Goal: Transaction & Acquisition: Purchase product/service

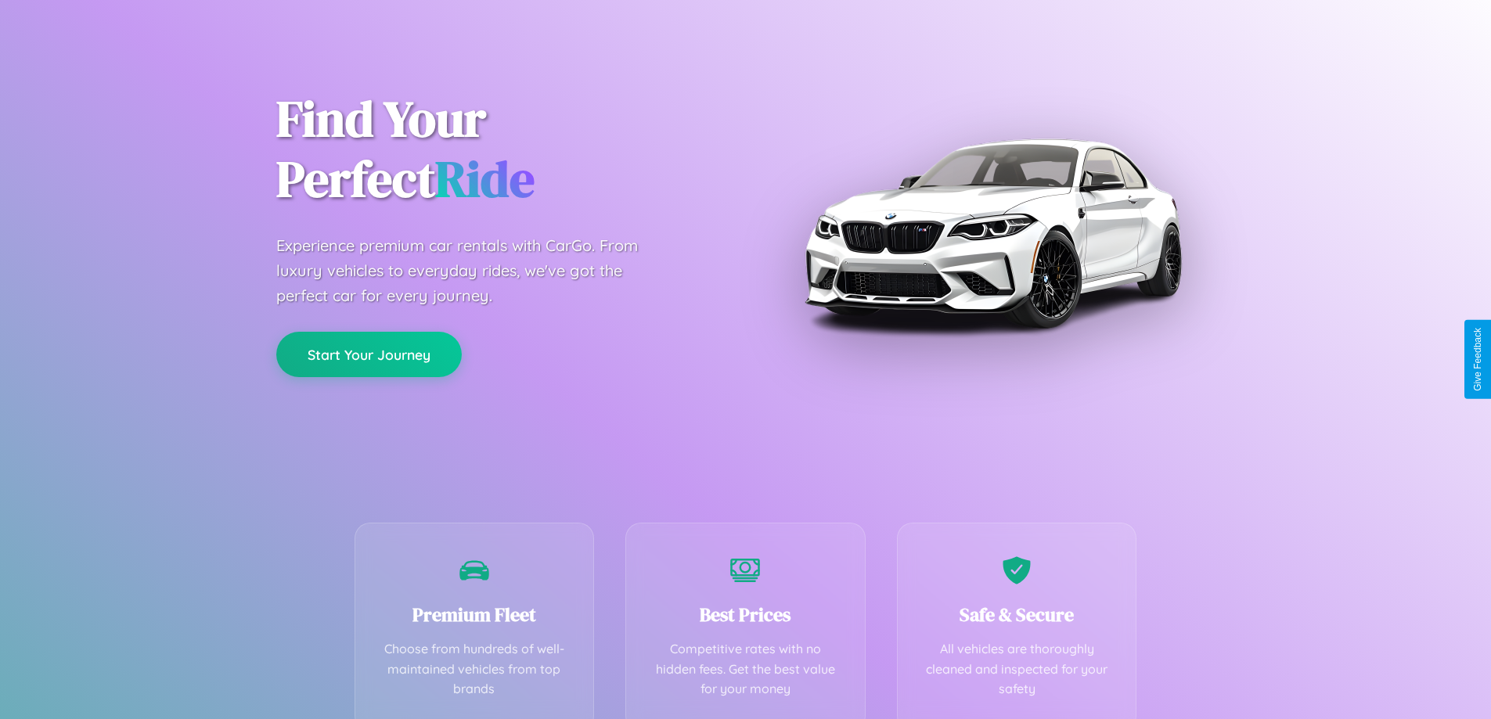
scroll to position [308, 0]
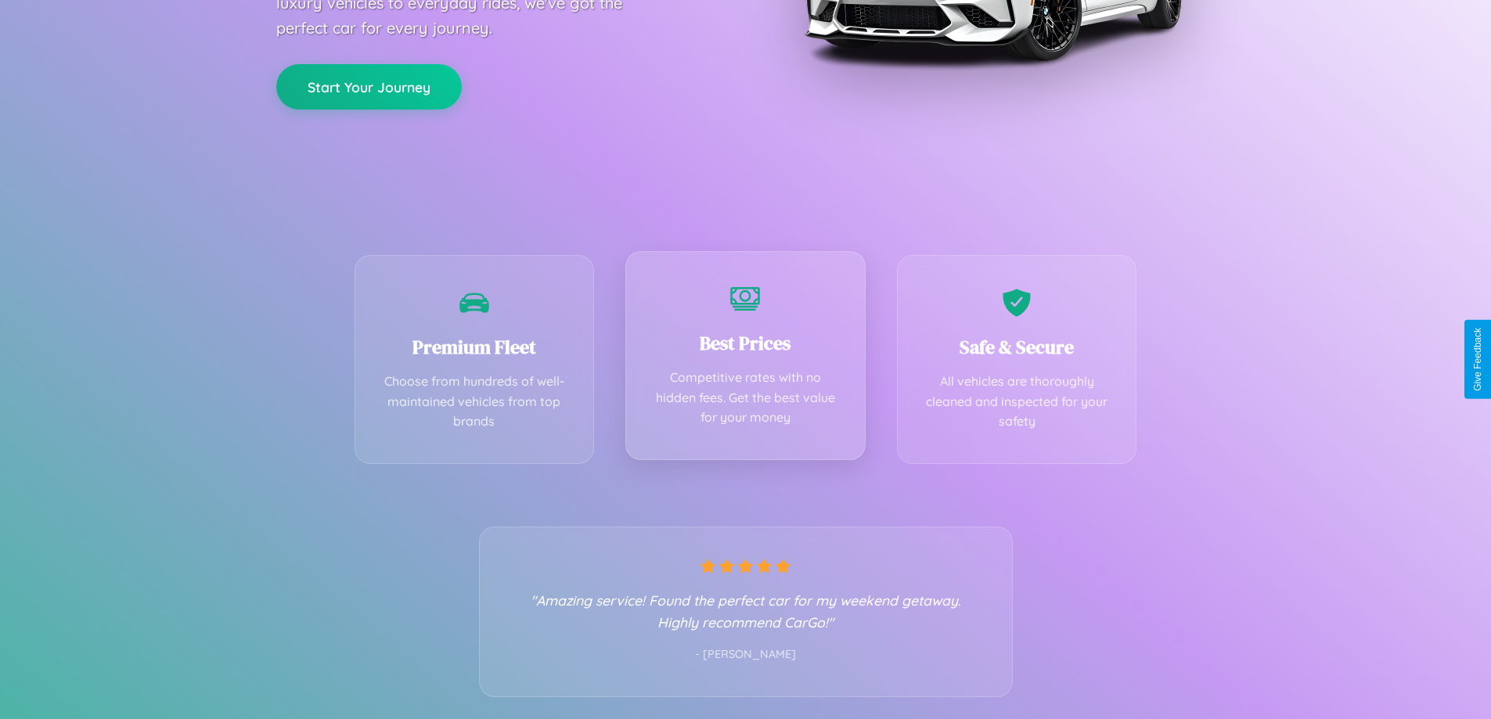
click at [745, 359] on div "Best Prices Competitive rates with no hidden fees. Get the best value for your …" at bounding box center [745, 355] width 240 height 209
click at [369, 86] on button "Start Your Journey" at bounding box center [369, 85] width 186 height 45
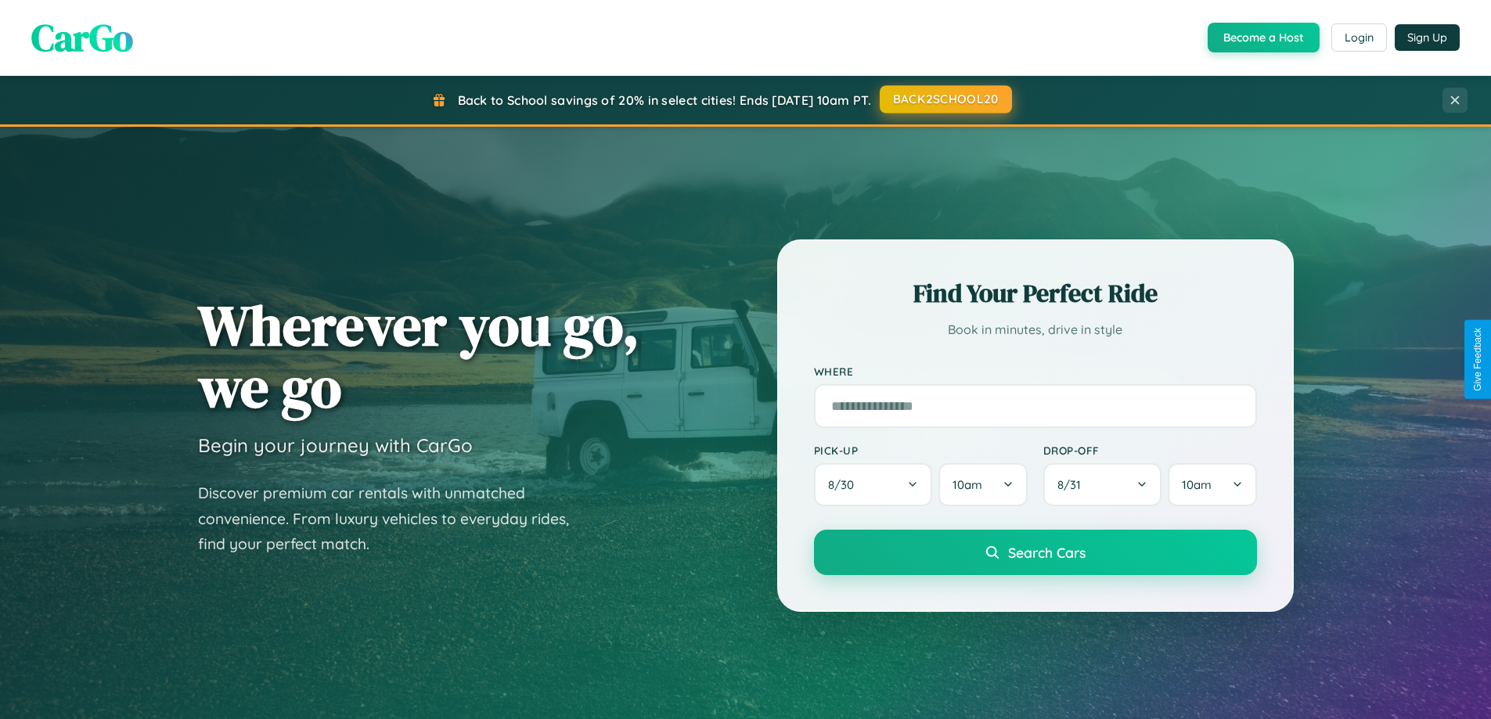
click at [945, 99] on button "BACK2SCHOOL20" at bounding box center [946, 99] width 132 height 28
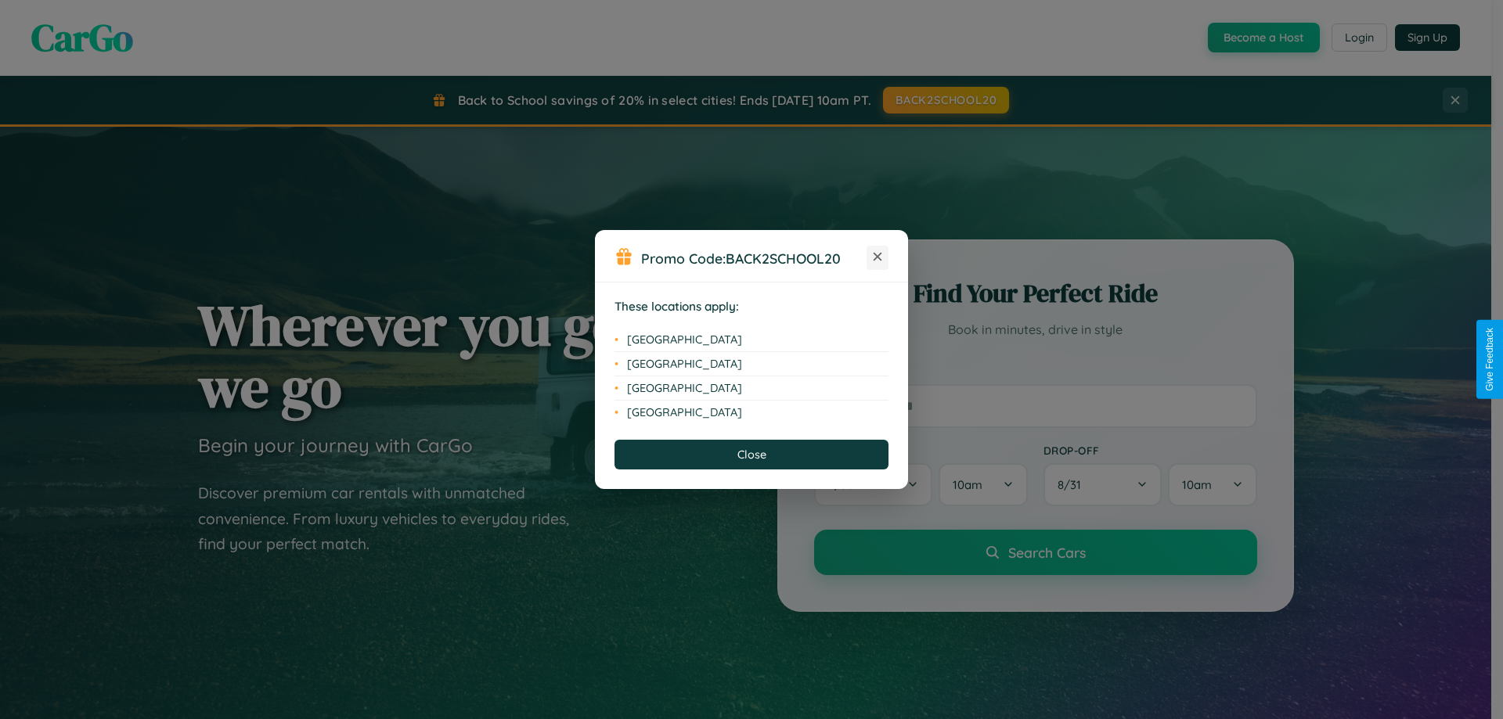
click at [878, 258] on icon at bounding box center [878, 257] width 9 height 9
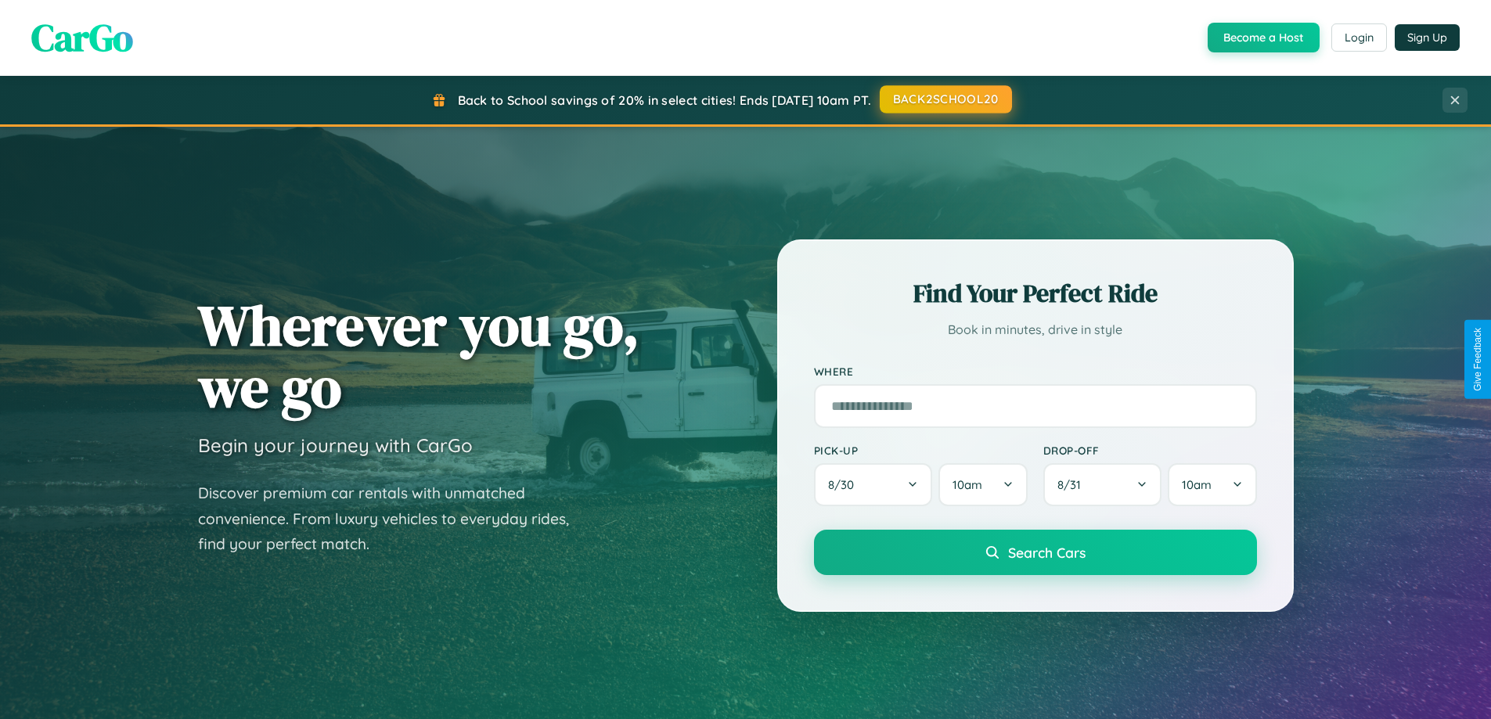
click at [945, 99] on button "BACK2SCHOOL20" at bounding box center [946, 99] width 132 height 28
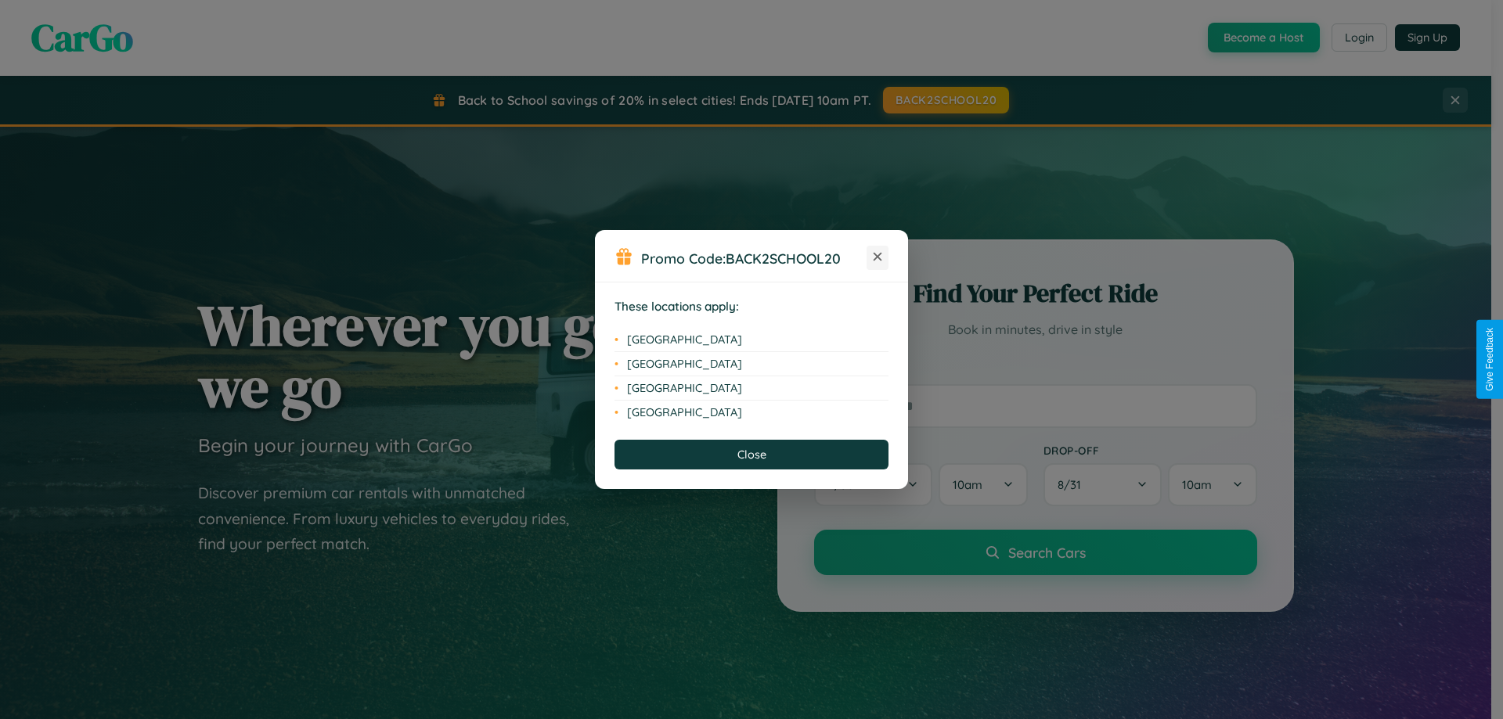
click at [878, 258] on icon at bounding box center [878, 257] width 9 height 9
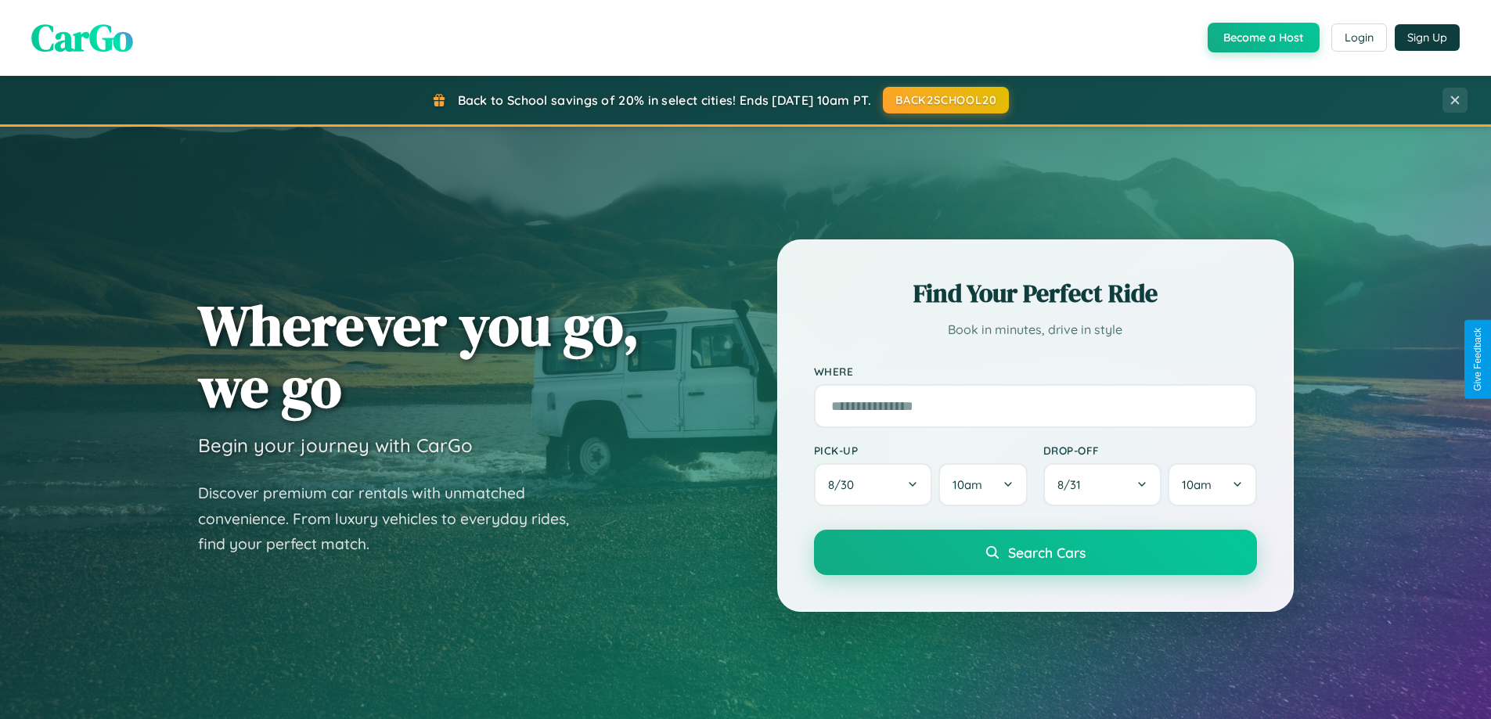
scroll to position [46, 0]
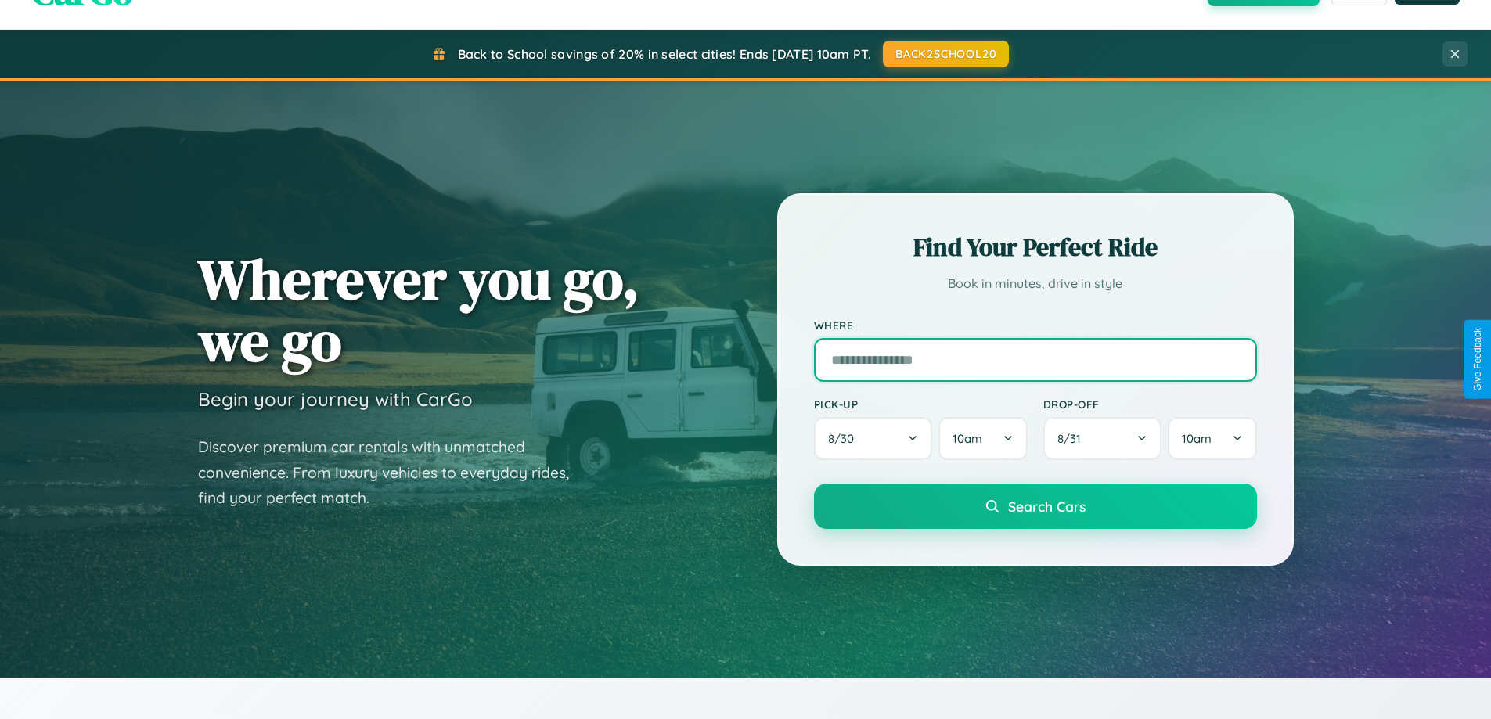
click at [1035, 359] on input "text" at bounding box center [1035, 360] width 443 height 44
type input "******"
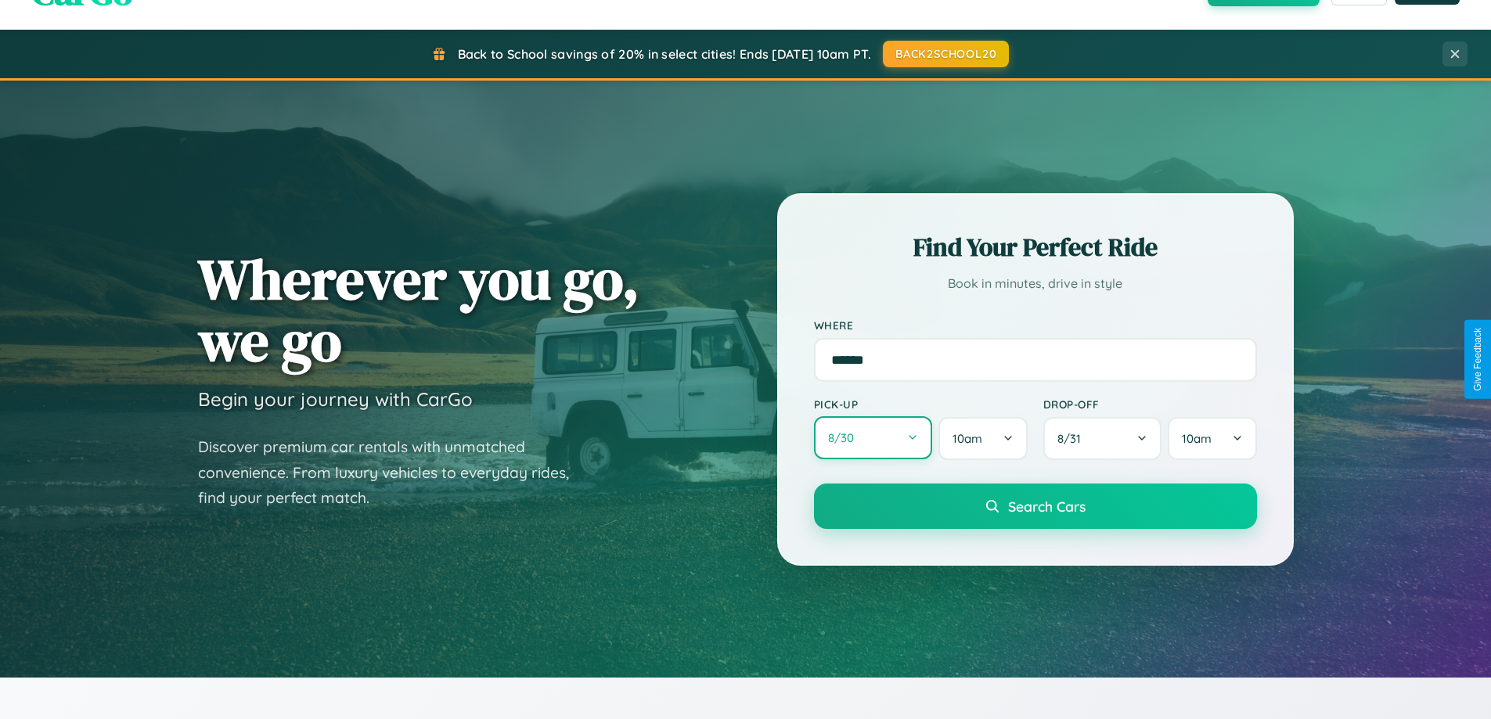
click at [873, 438] on button "8 / 30" at bounding box center [873, 437] width 119 height 43
select select "*"
select select "****"
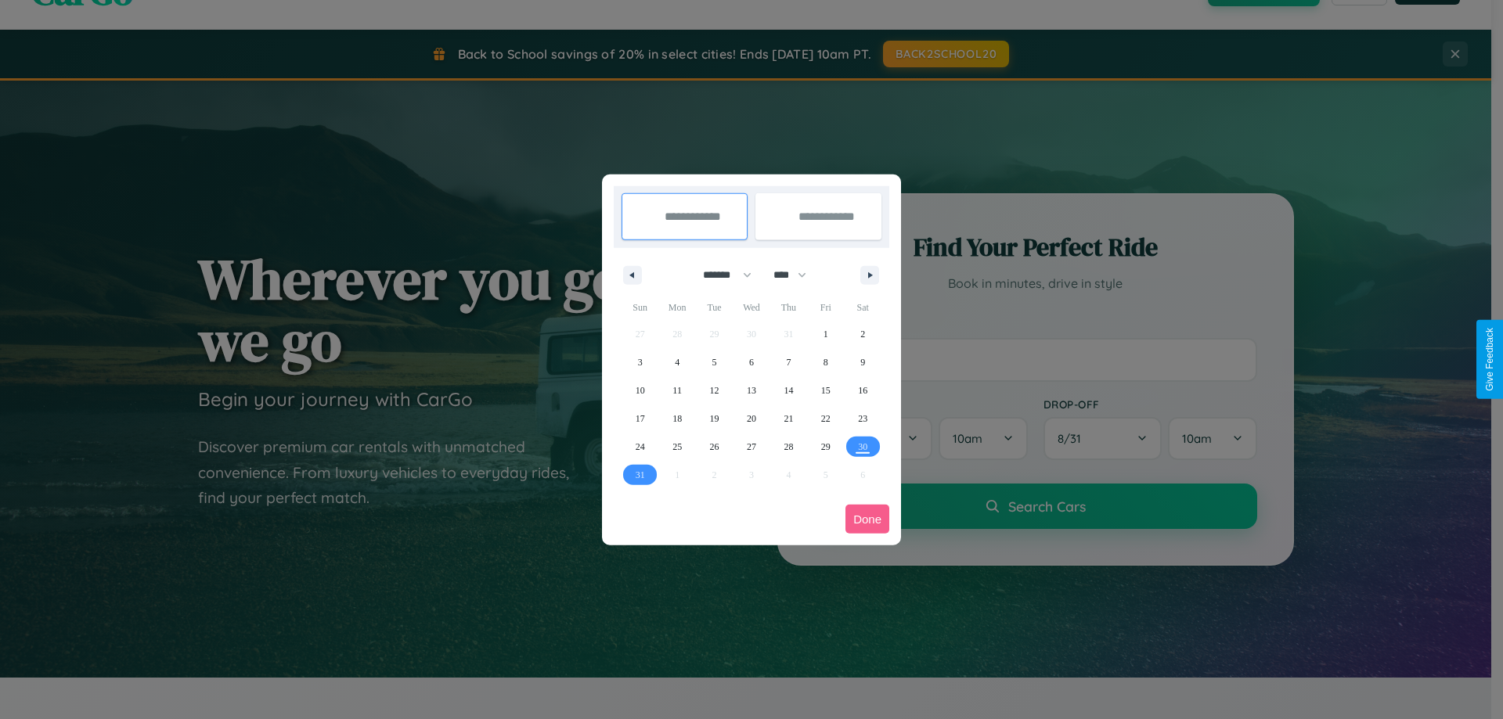
drag, startPoint x: 720, startPoint y: 275, endPoint x: 751, endPoint y: 314, distance: 50.1
click at [720, 275] on select "******* ******** ***** ***** *** **** **** ****** ********* ******* ******** **…" at bounding box center [724, 275] width 67 height 26
select select "*"
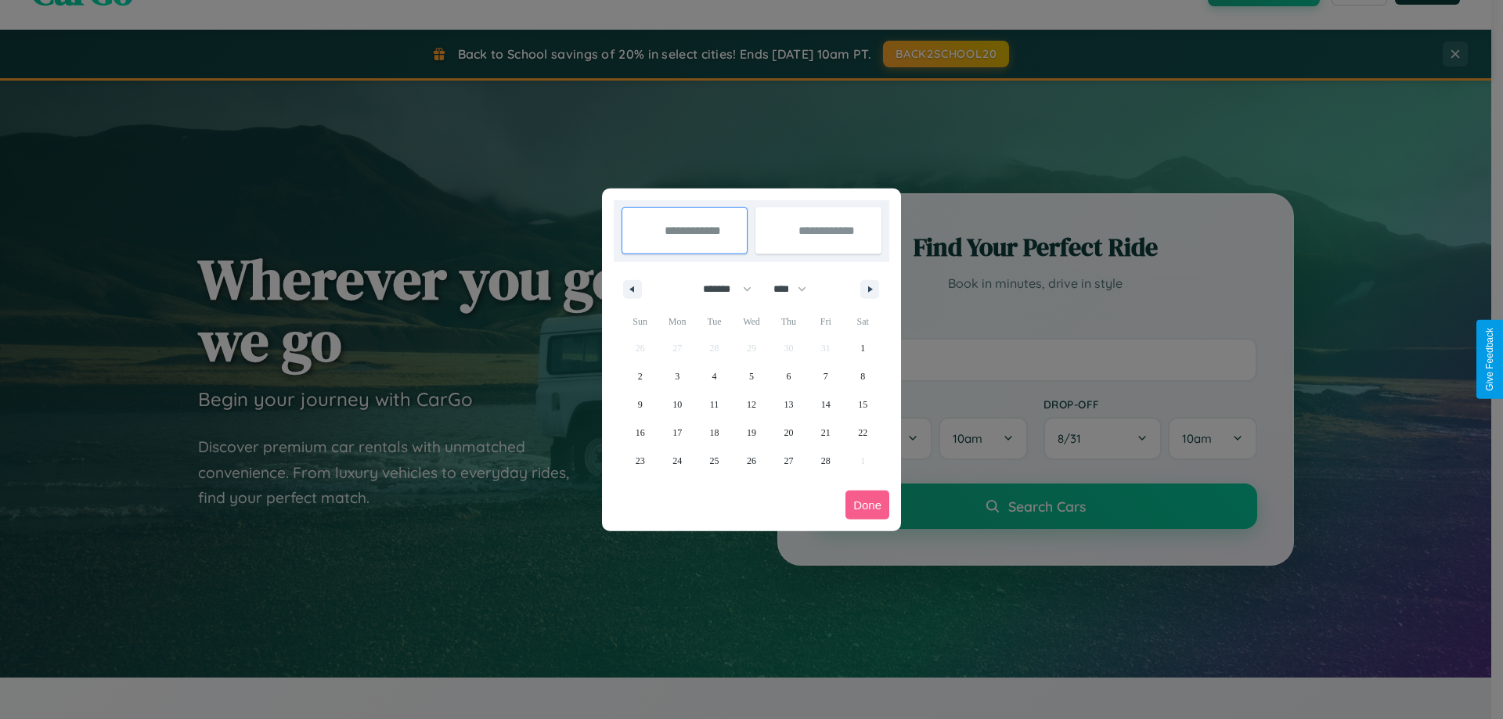
drag, startPoint x: 797, startPoint y: 289, endPoint x: 751, endPoint y: 314, distance: 51.9
click at [797, 289] on select "**** **** **** **** **** **** **** **** **** **** **** **** **** **** **** ****…" at bounding box center [789, 289] width 47 height 26
select select "****"
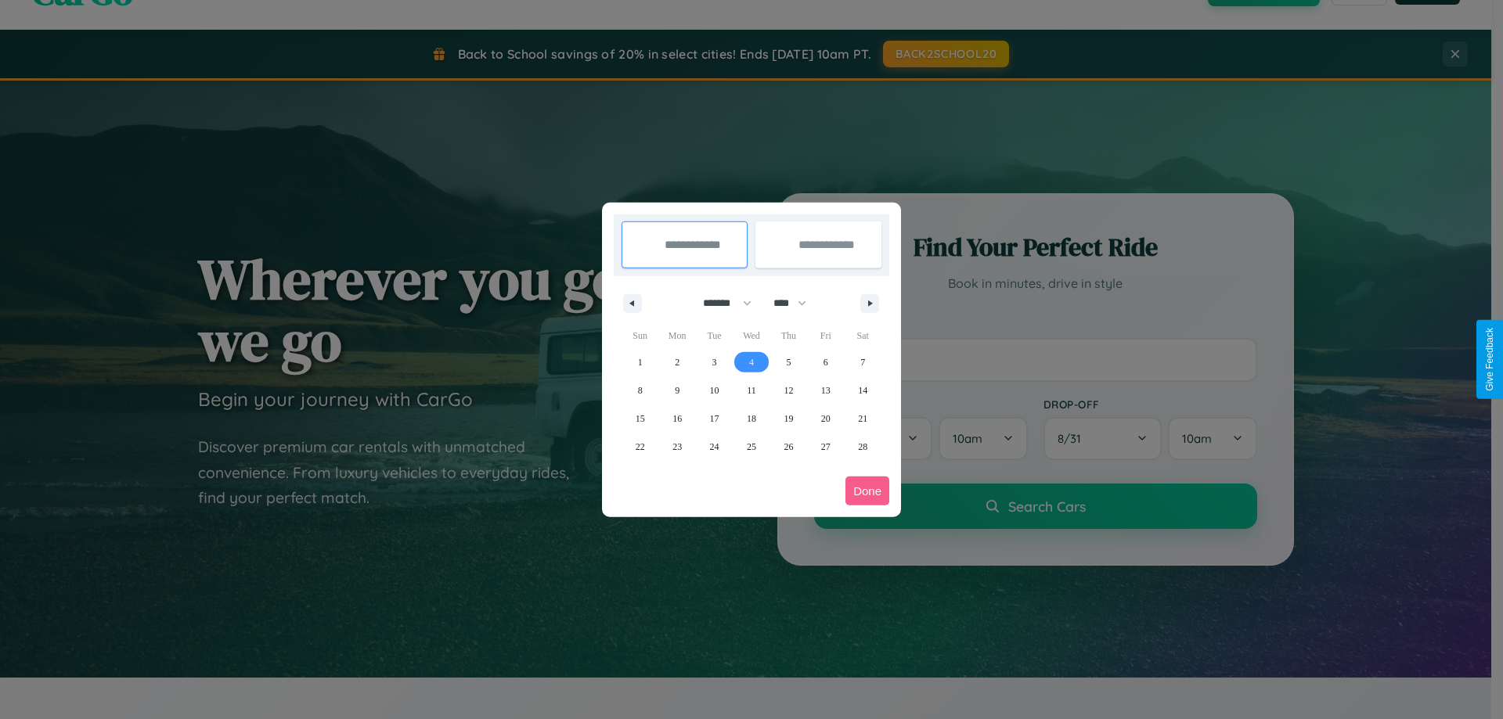
click at [751, 362] on span "4" at bounding box center [751, 362] width 5 height 28
type input "**********"
click at [825, 390] on span "13" at bounding box center [825, 391] width 9 height 28
type input "**********"
click at [867, 491] on button "Done" at bounding box center [867, 491] width 44 height 29
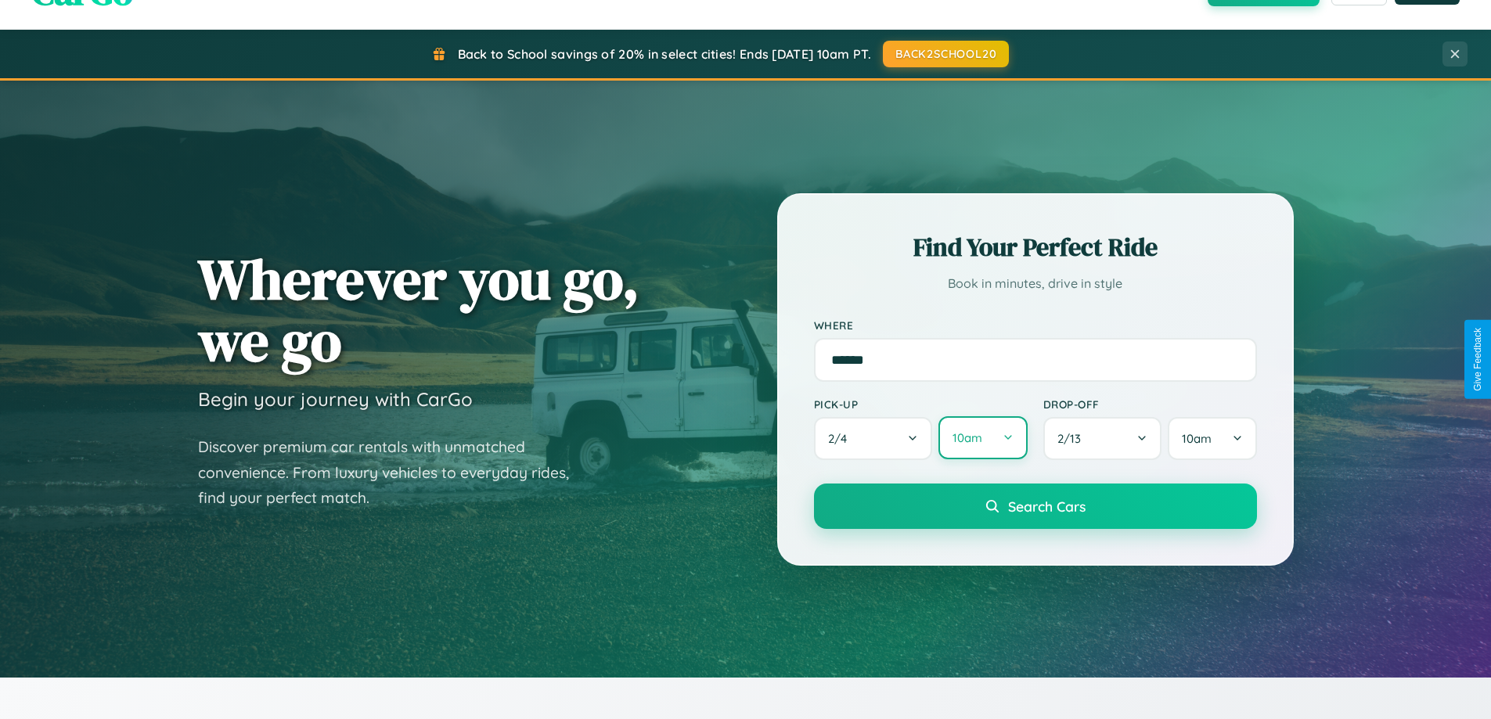
click at [982, 438] on button "10am" at bounding box center [983, 437] width 88 height 43
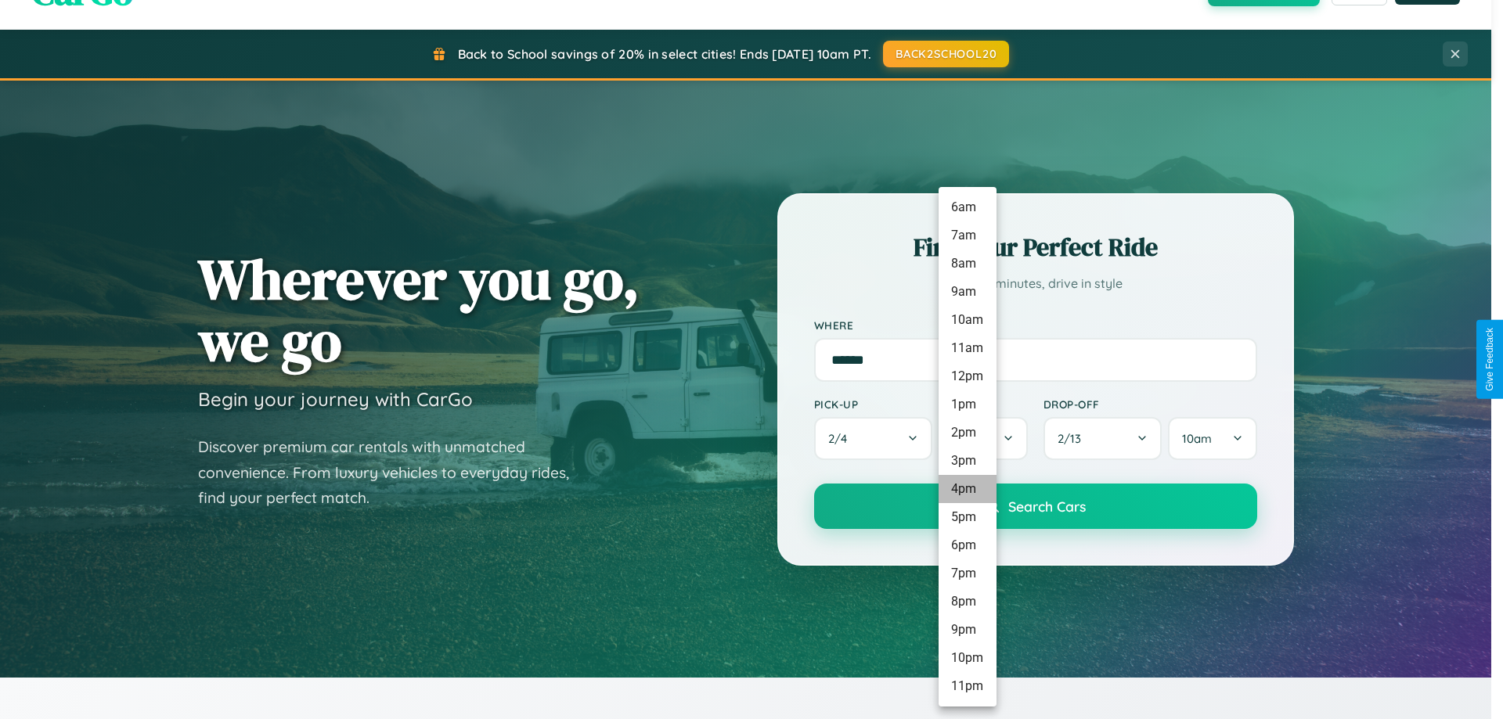
click at [967, 489] on li "4pm" at bounding box center [968, 489] width 58 height 28
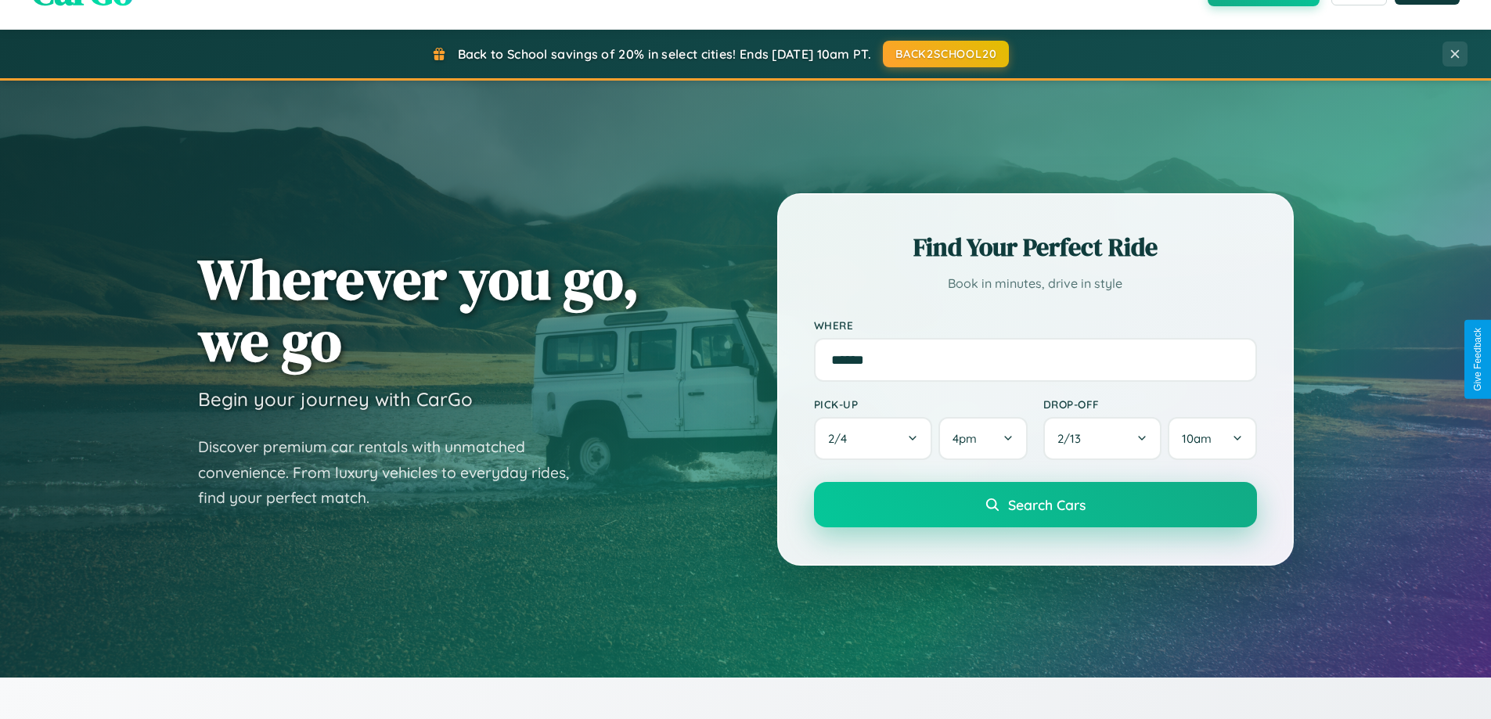
click at [1035, 505] on span "Search Cars" at bounding box center [1046, 504] width 77 height 17
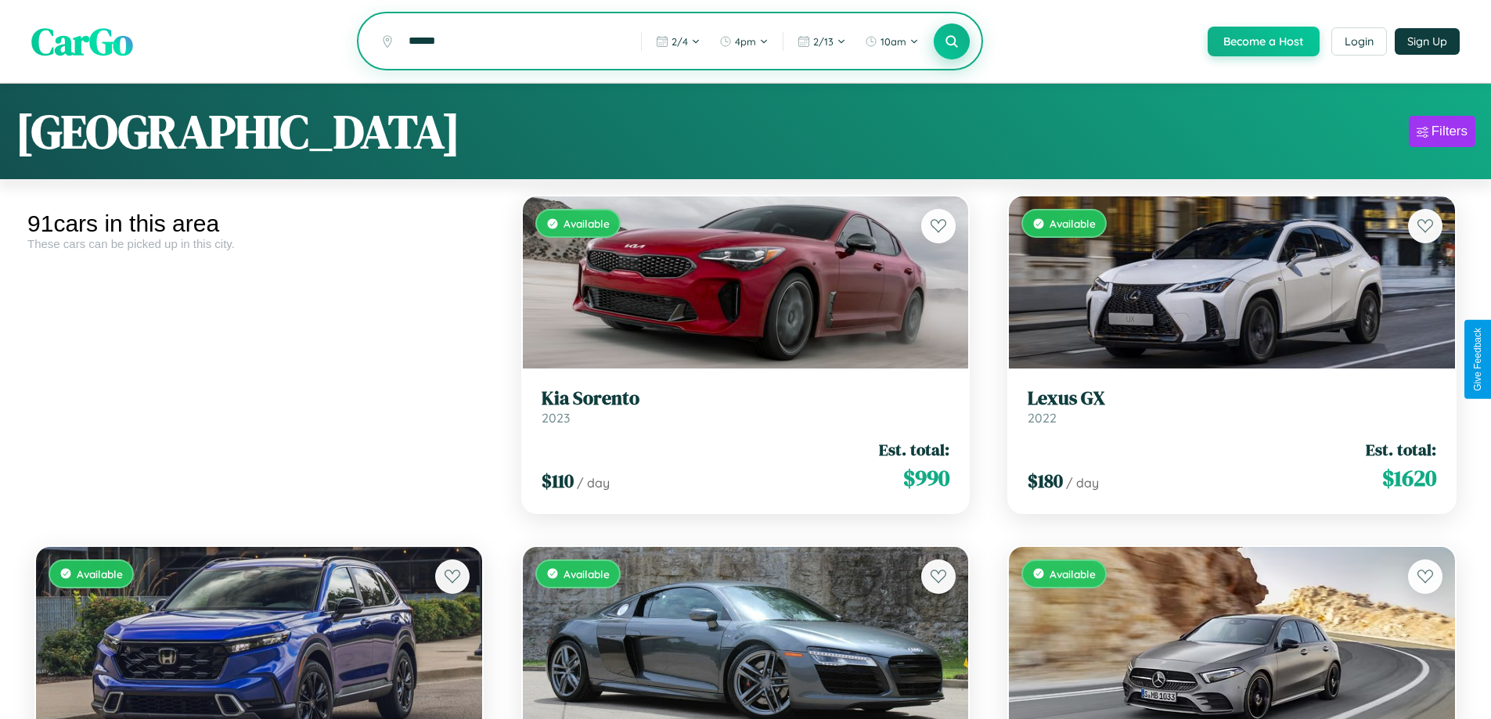
click at [951, 42] on icon at bounding box center [952, 41] width 15 height 15
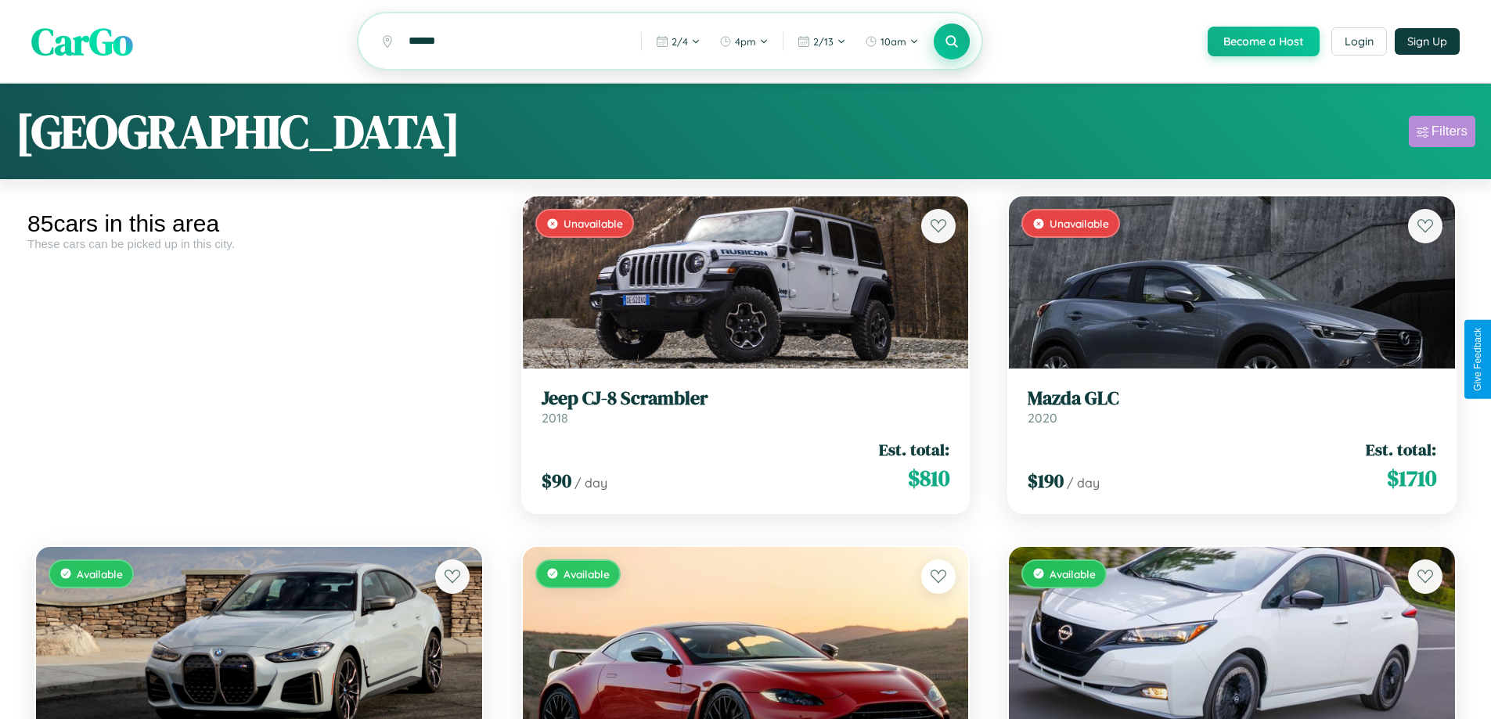
click at [1442, 134] on div "Filters" at bounding box center [1450, 132] width 36 height 16
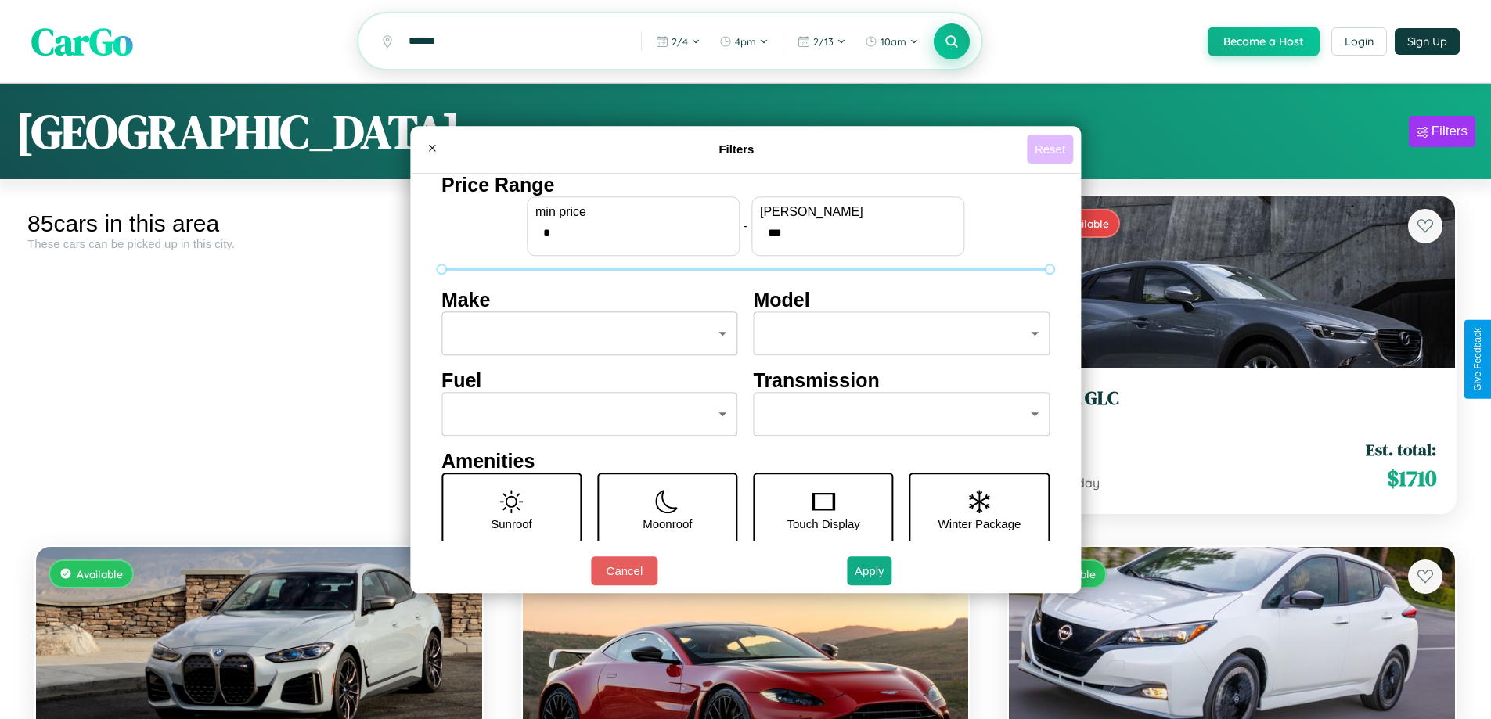
click at [1052, 149] on button "Reset" at bounding box center [1050, 149] width 46 height 29
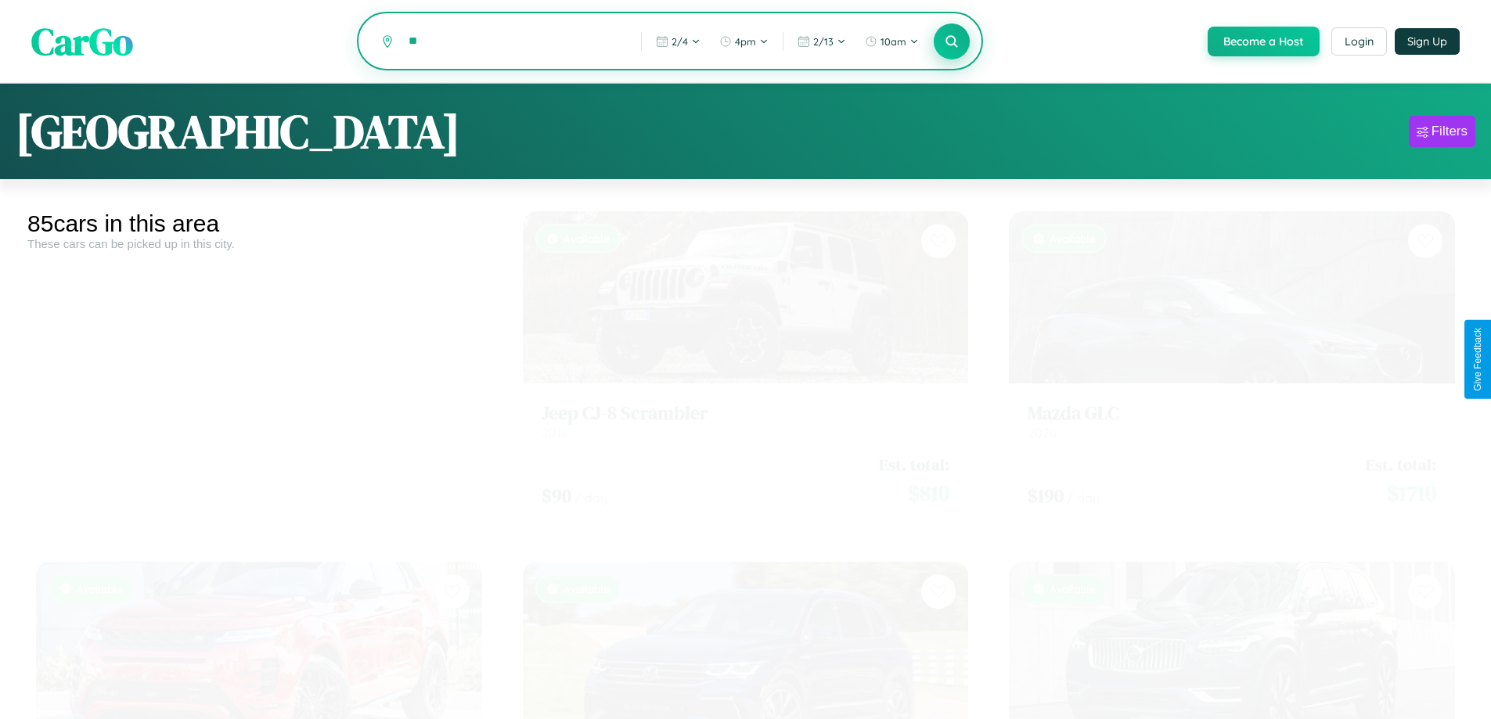
type input "*"
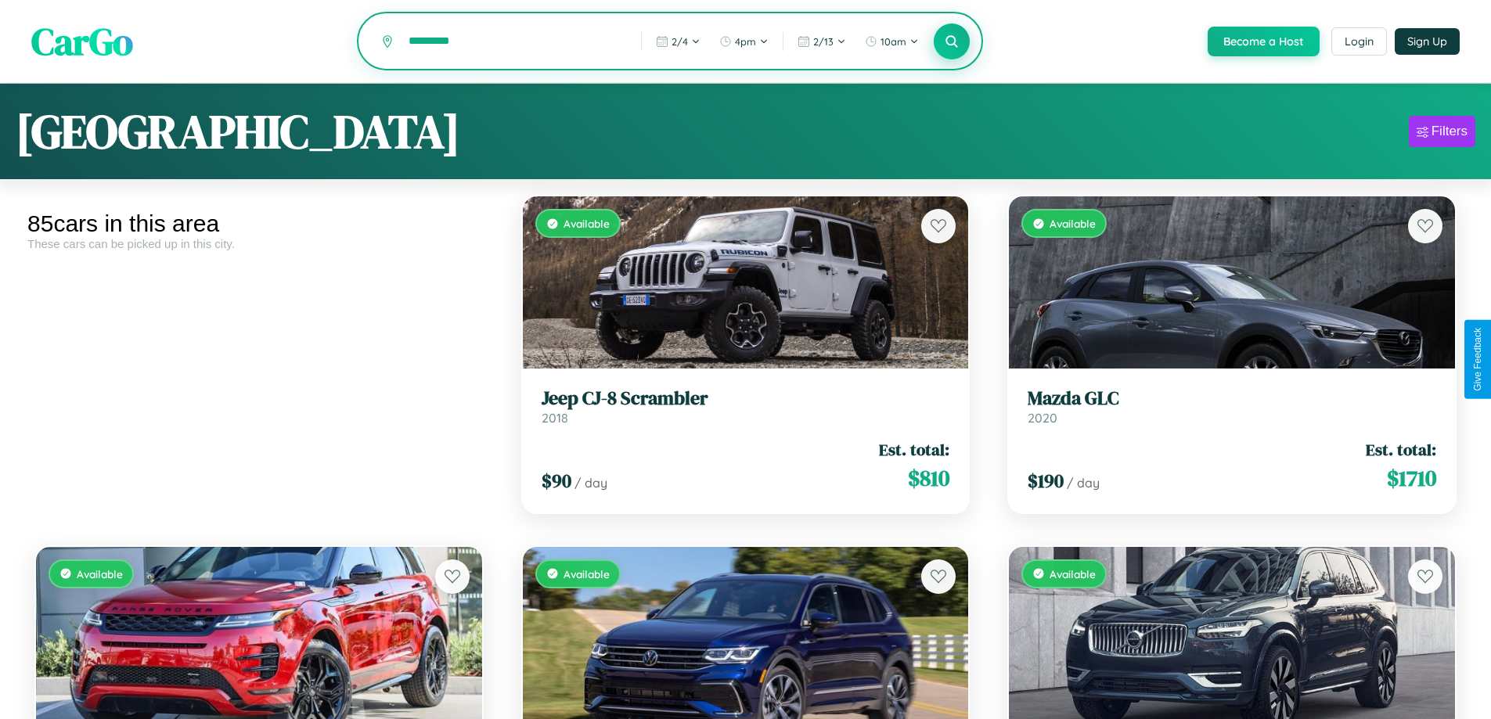
type input "*********"
click at [951, 42] on icon at bounding box center [952, 41] width 15 height 15
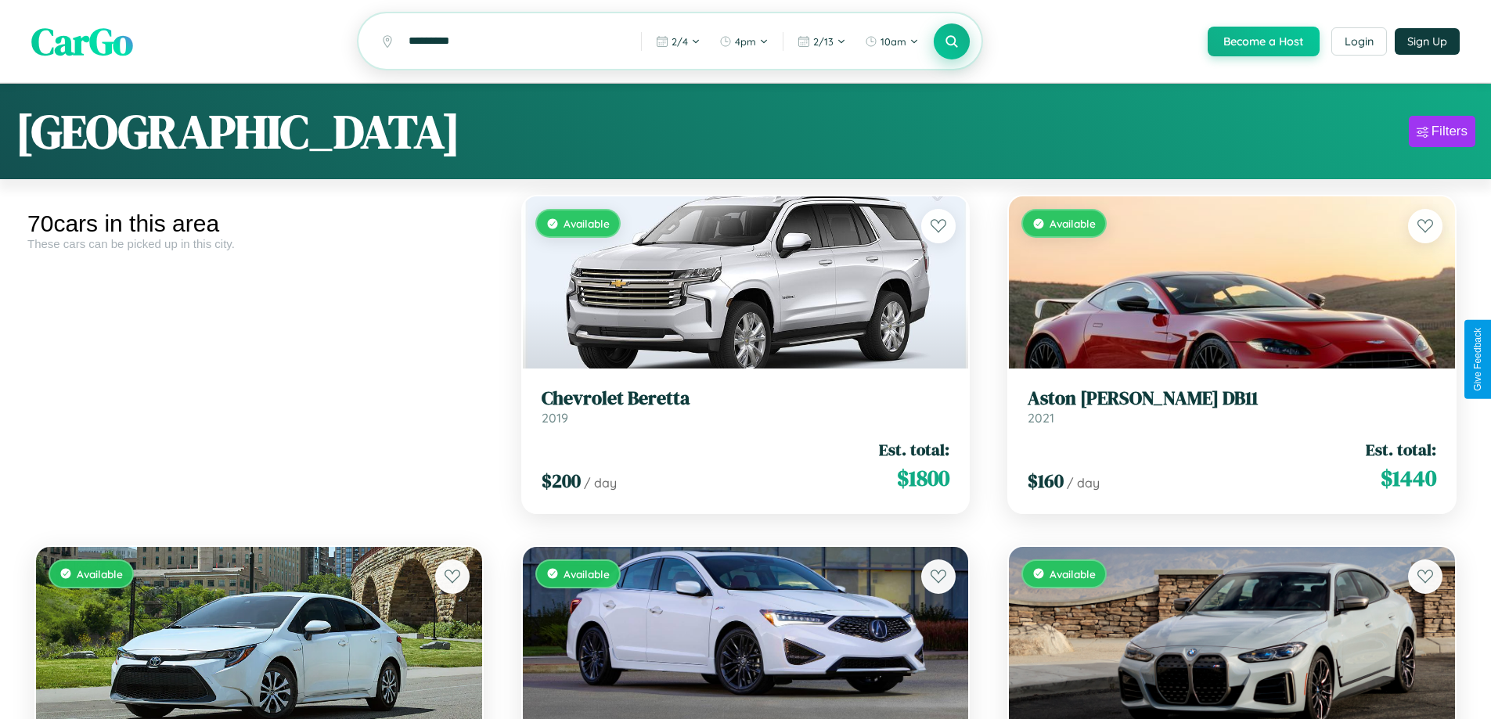
scroll to position [4076, 0]
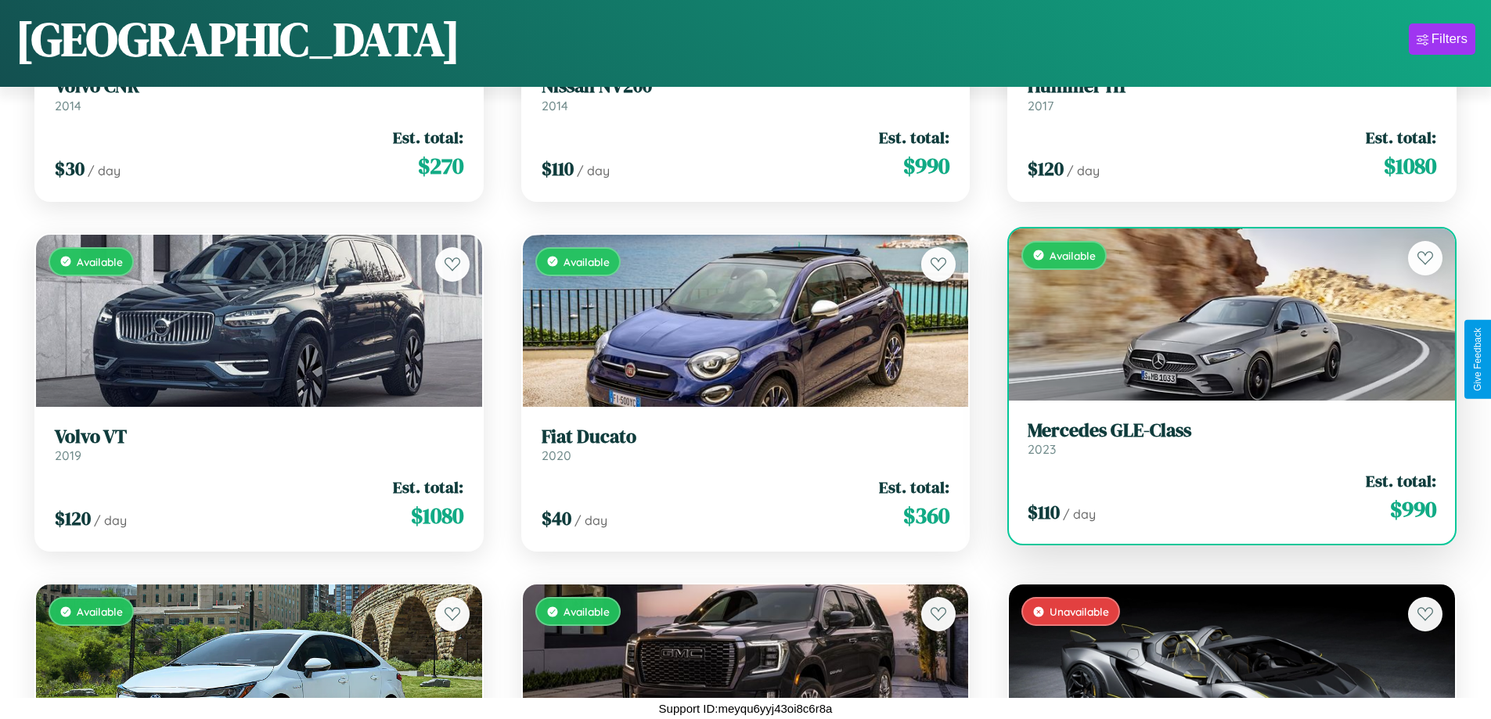
click at [1222, 314] on div "Available" at bounding box center [1232, 315] width 446 height 172
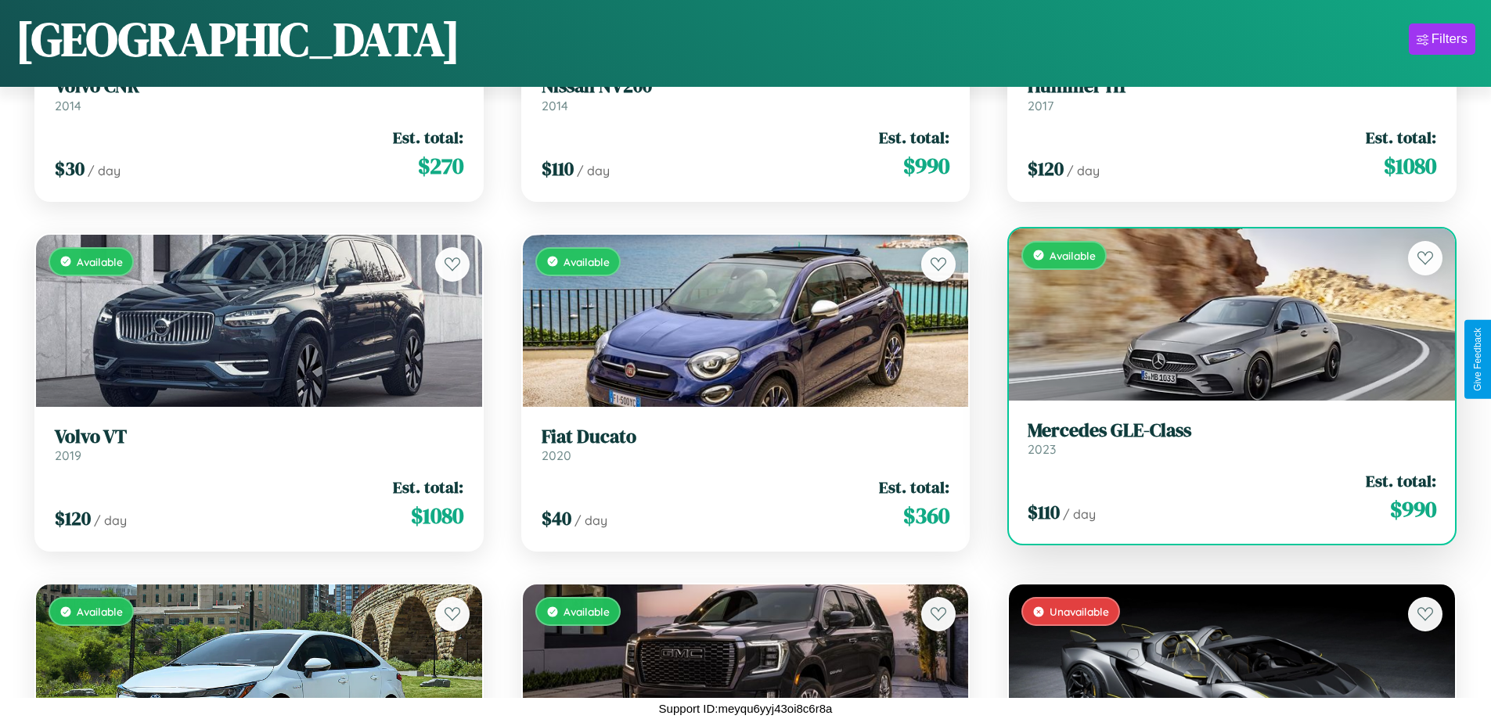
click at [1222, 314] on div "Available" at bounding box center [1232, 315] width 446 height 172
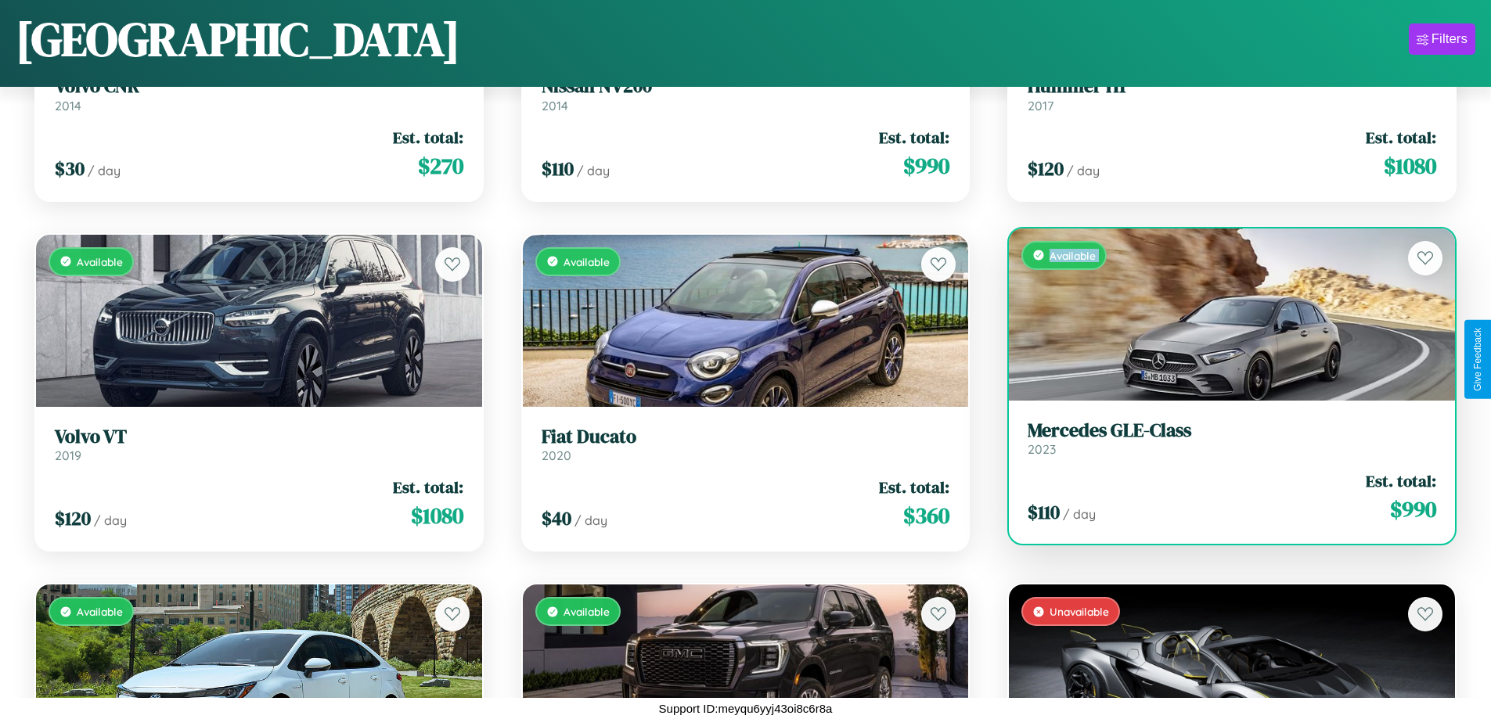
click at [1222, 314] on div "Available" at bounding box center [1232, 315] width 446 height 172
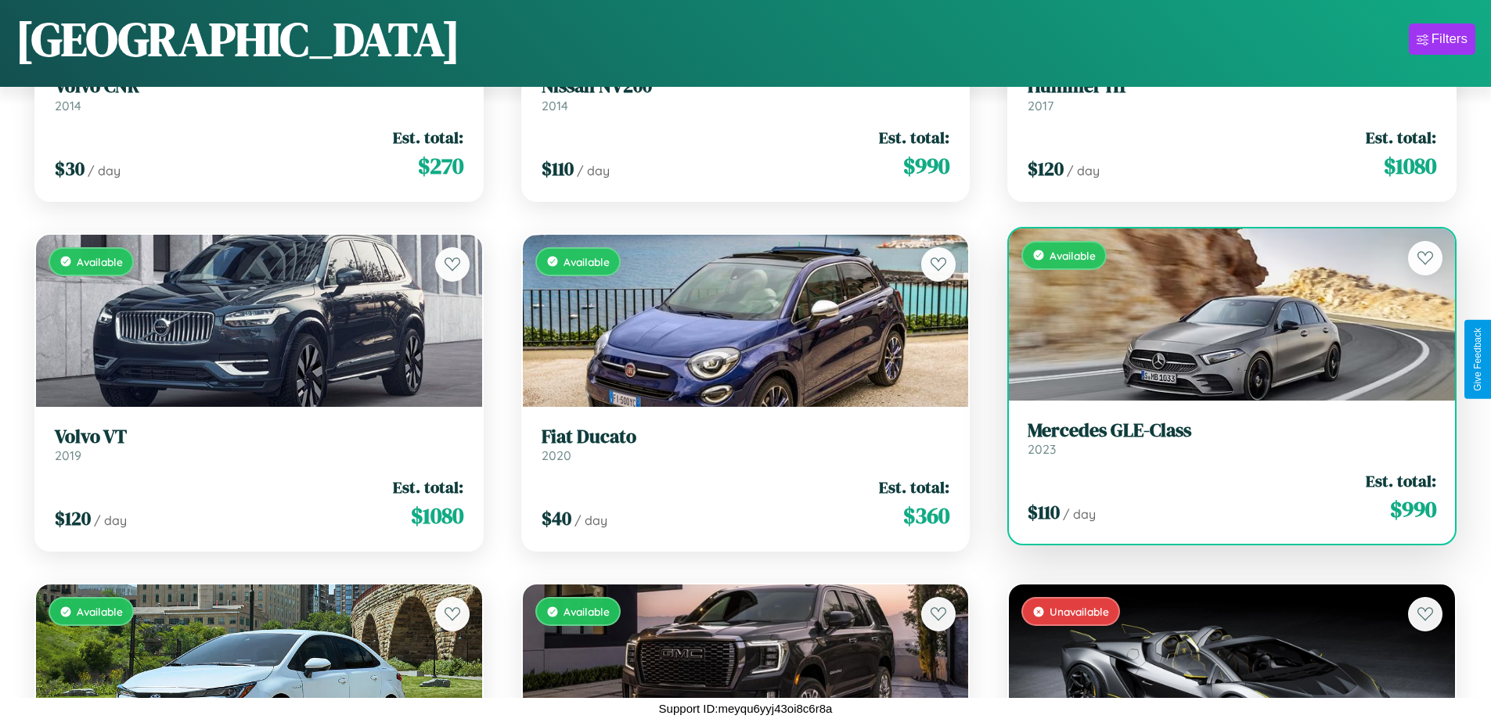
click at [1222, 314] on div "Available" at bounding box center [1232, 315] width 446 height 172
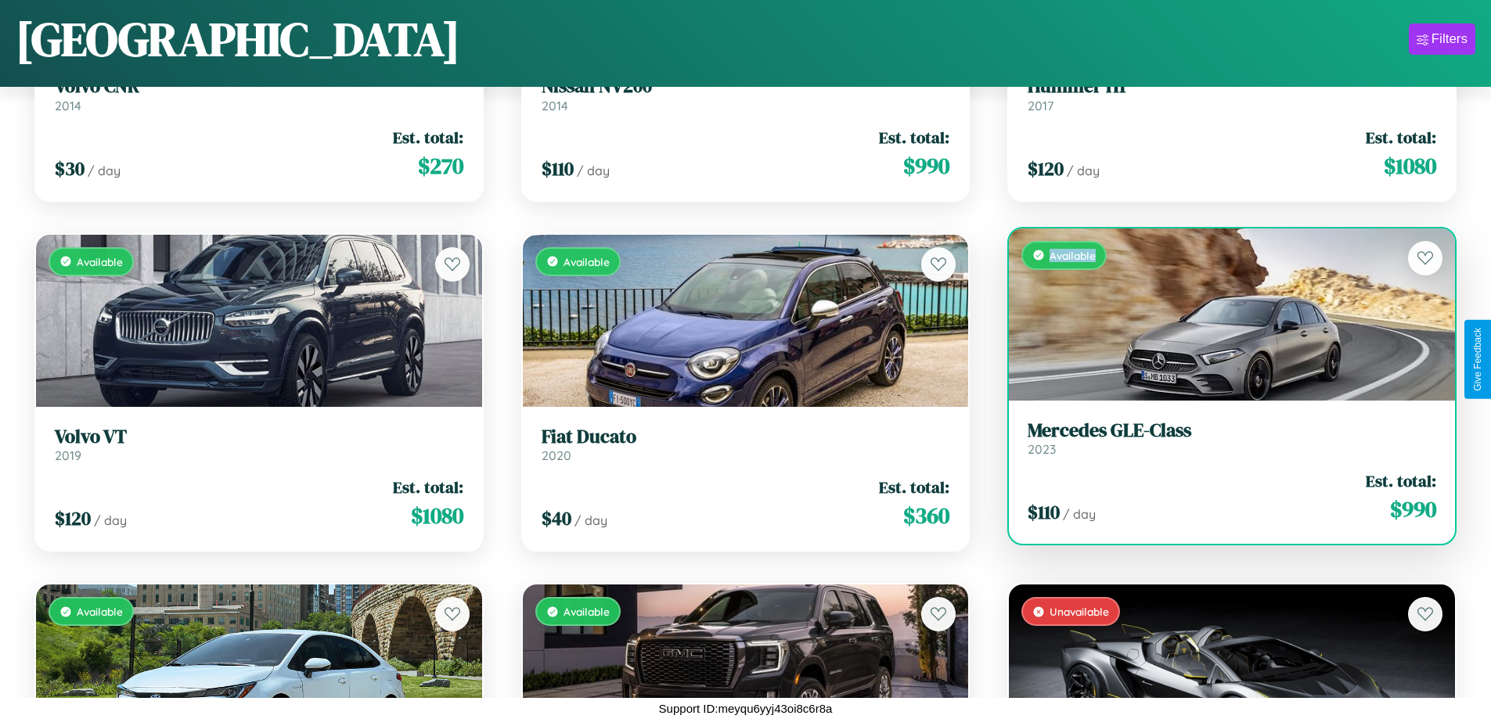
click at [1222, 314] on div "Available" at bounding box center [1232, 315] width 446 height 172
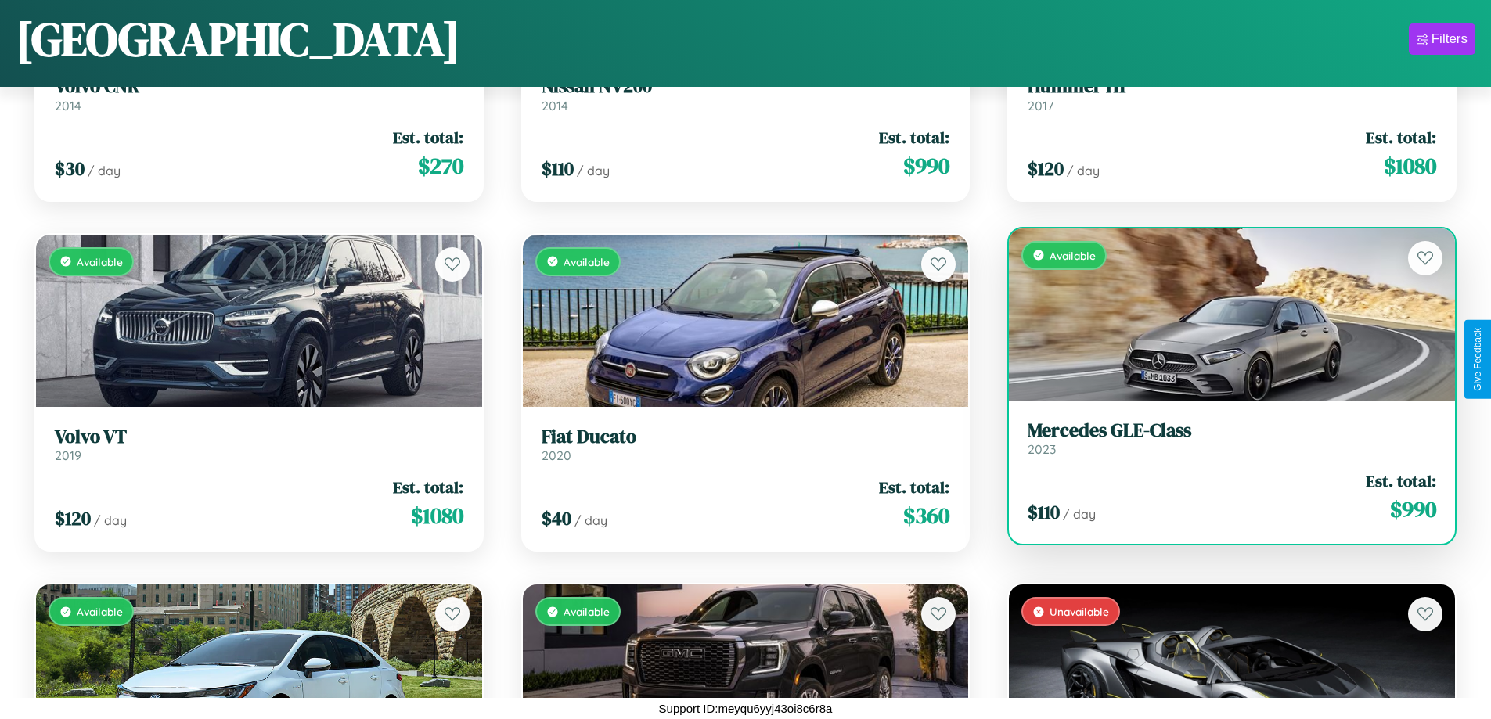
click at [1222, 438] on h3 "Mercedes GLE-Class" at bounding box center [1232, 431] width 409 height 23
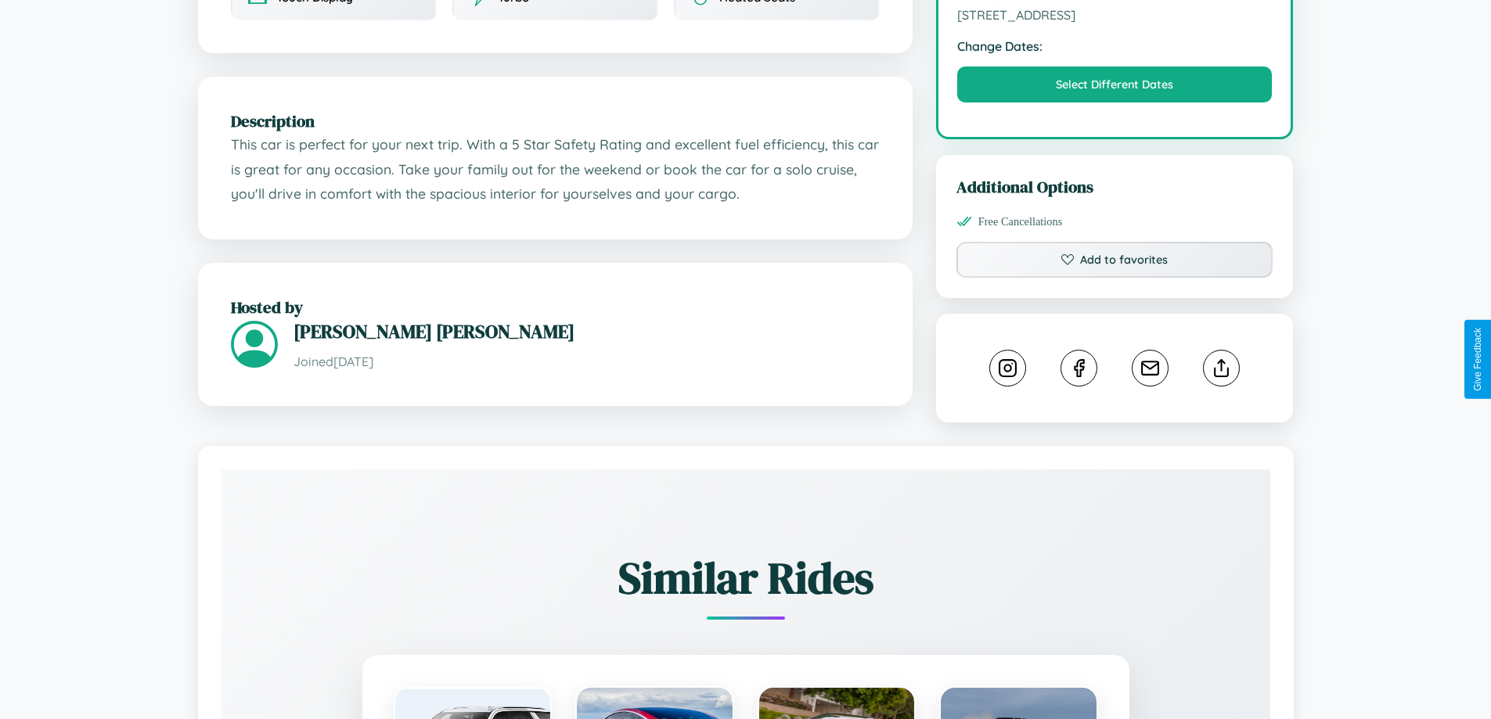
scroll to position [514, 0]
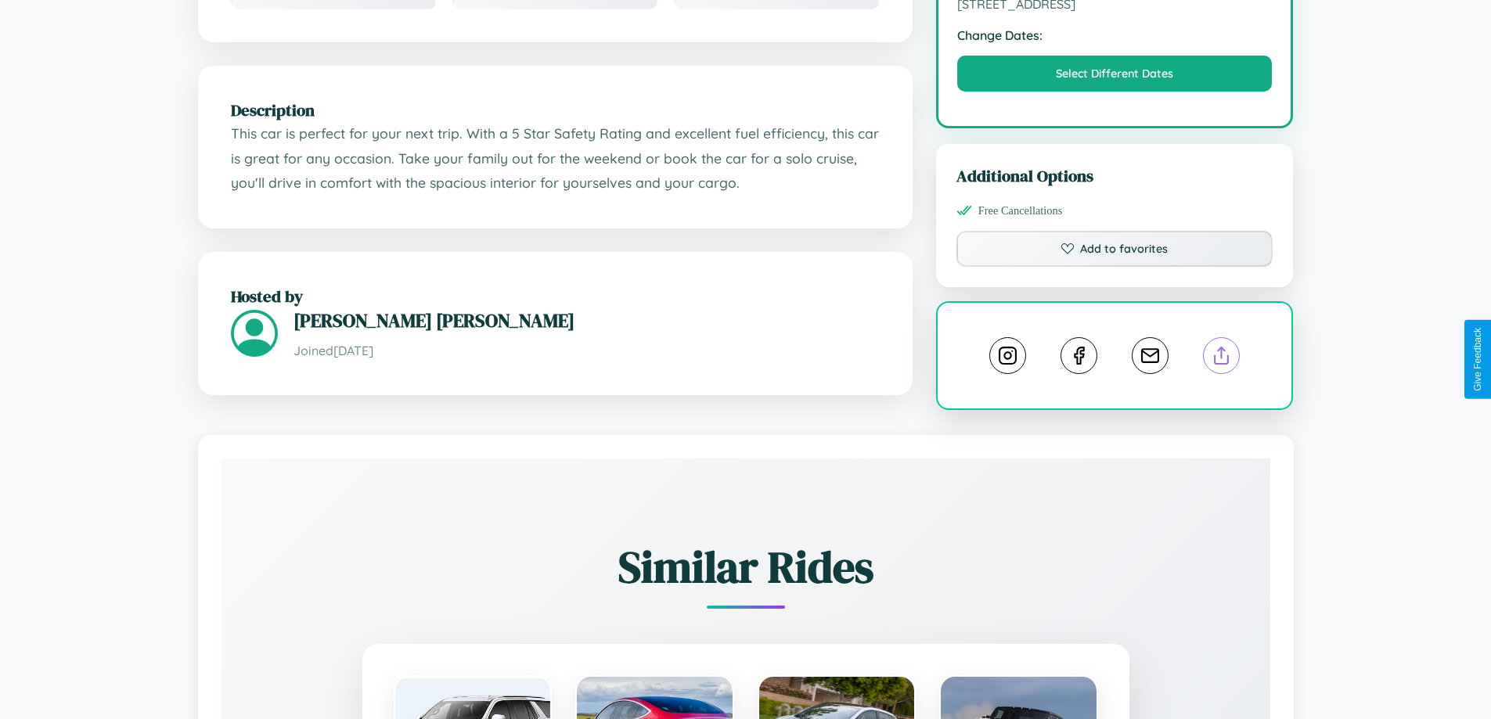
click at [1222, 358] on line at bounding box center [1222, 353] width 0 height 11
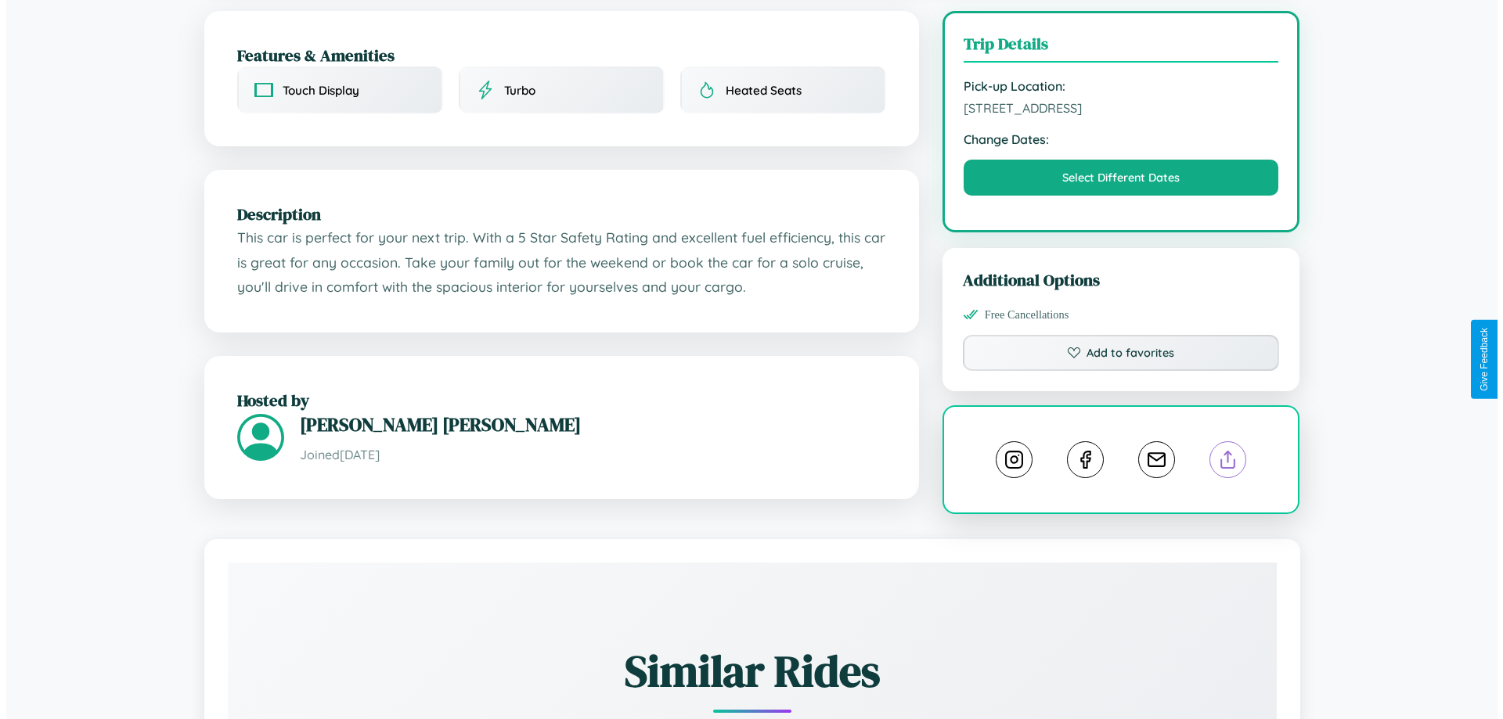
scroll to position [0, 0]
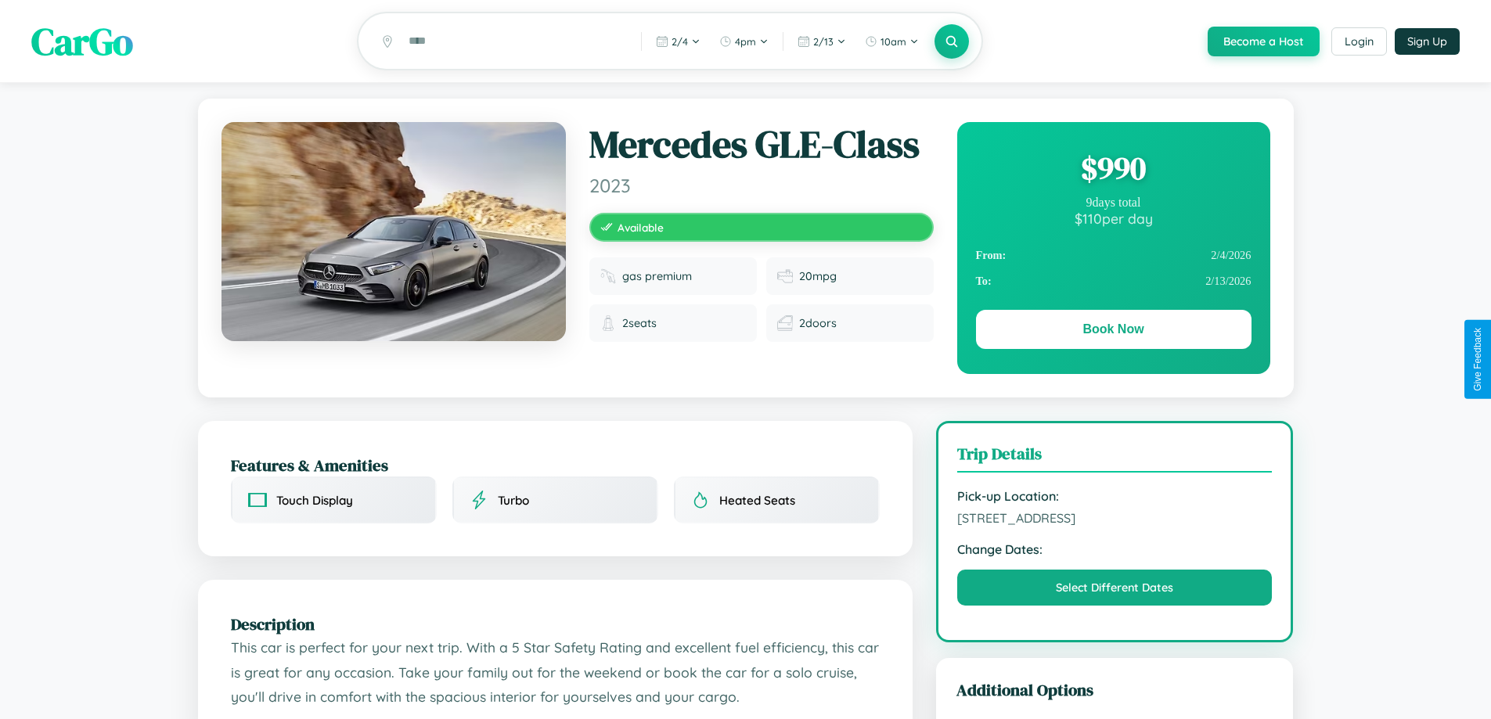
click at [1113, 171] on div "$ 990" at bounding box center [1114, 168] width 276 height 42
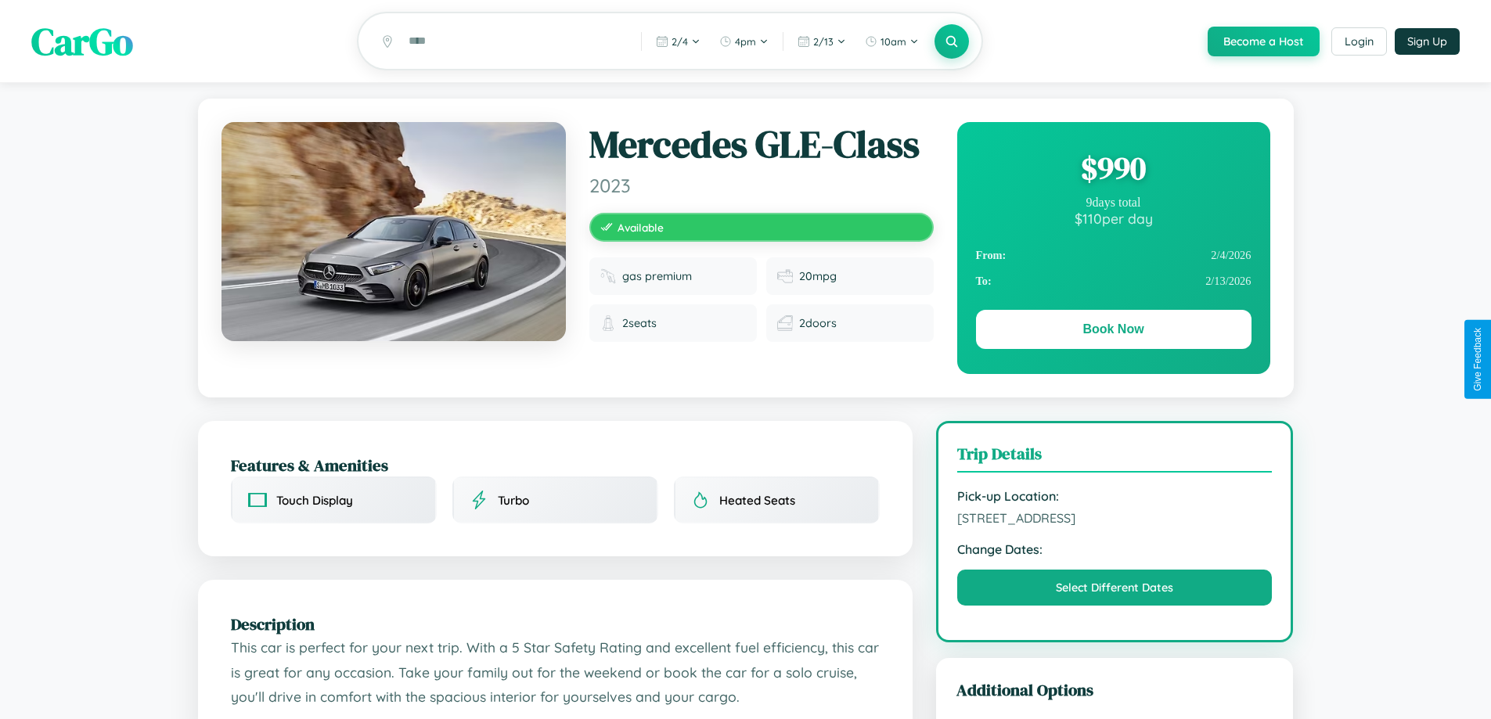
click at [1113, 171] on div "$ 990" at bounding box center [1114, 168] width 276 height 42
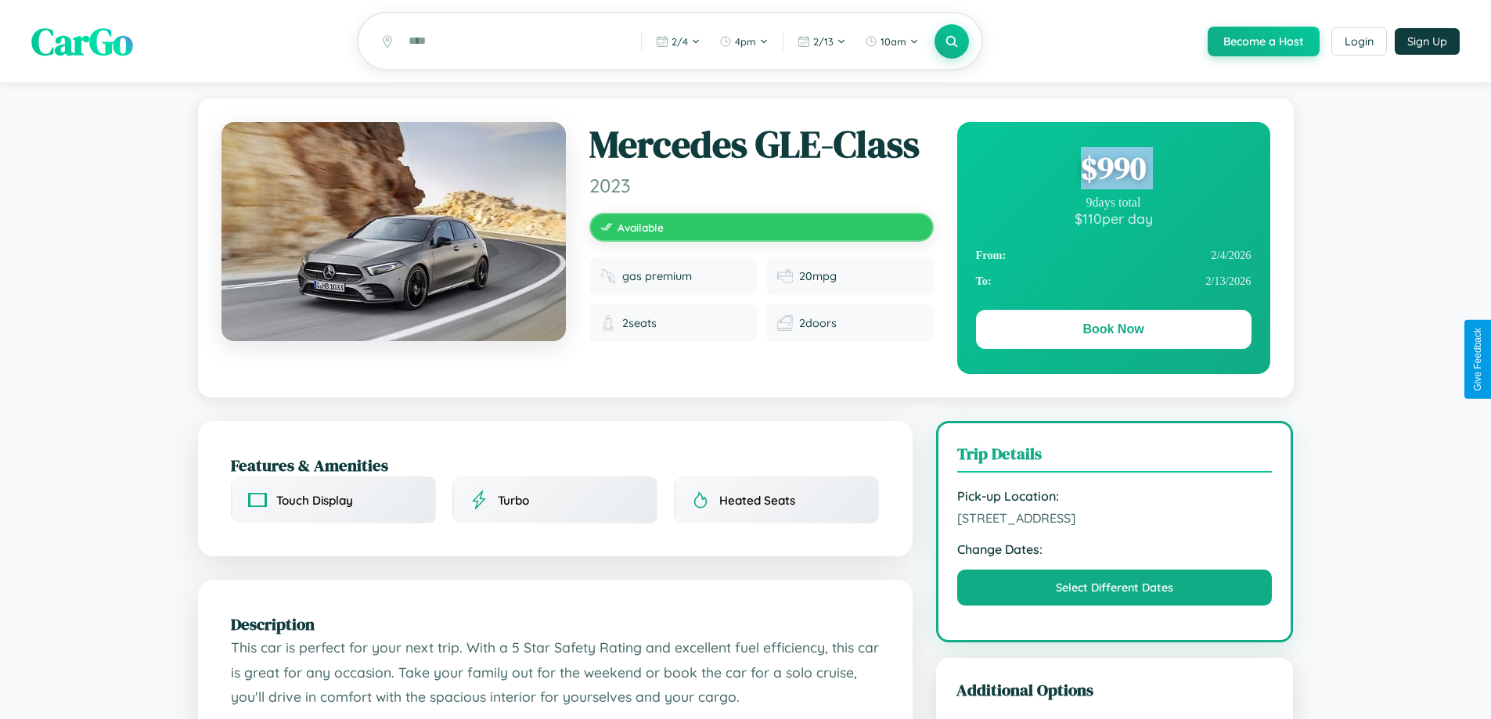
click at [1113, 171] on div "$ 990" at bounding box center [1114, 168] width 276 height 42
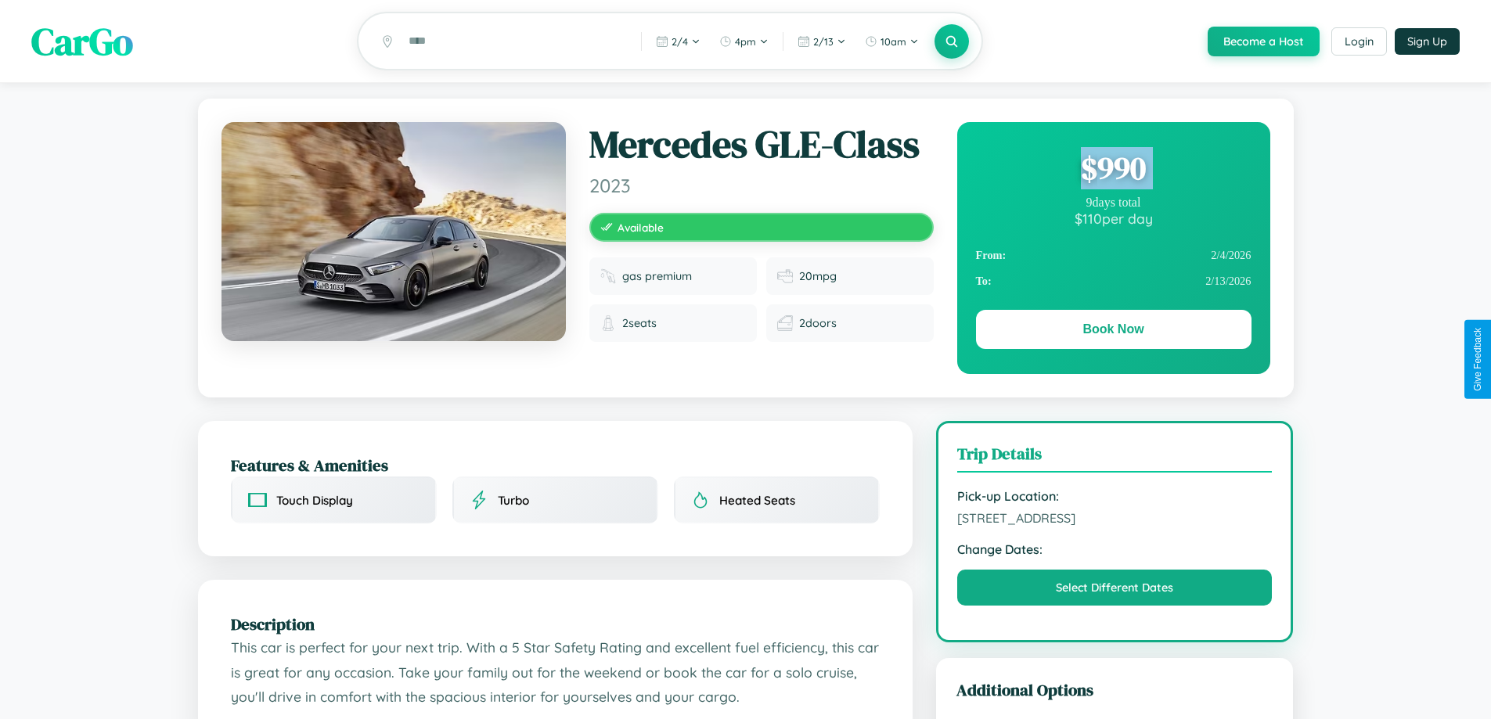
click at [1113, 171] on div "$ 990" at bounding box center [1114, 168] width 276 height 42
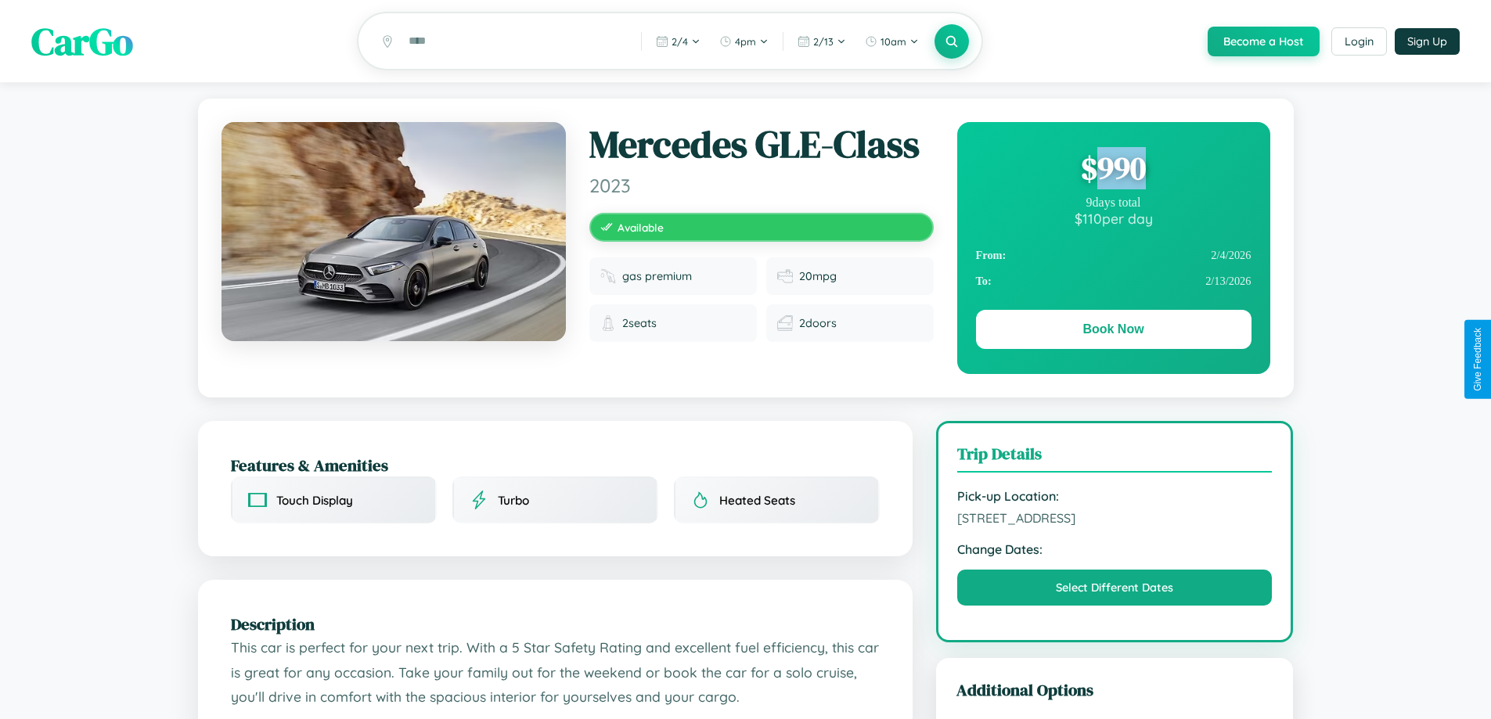
click at [1113, 171] on div "$ 990" at bounding box center [1114, 168] width 276 height 42
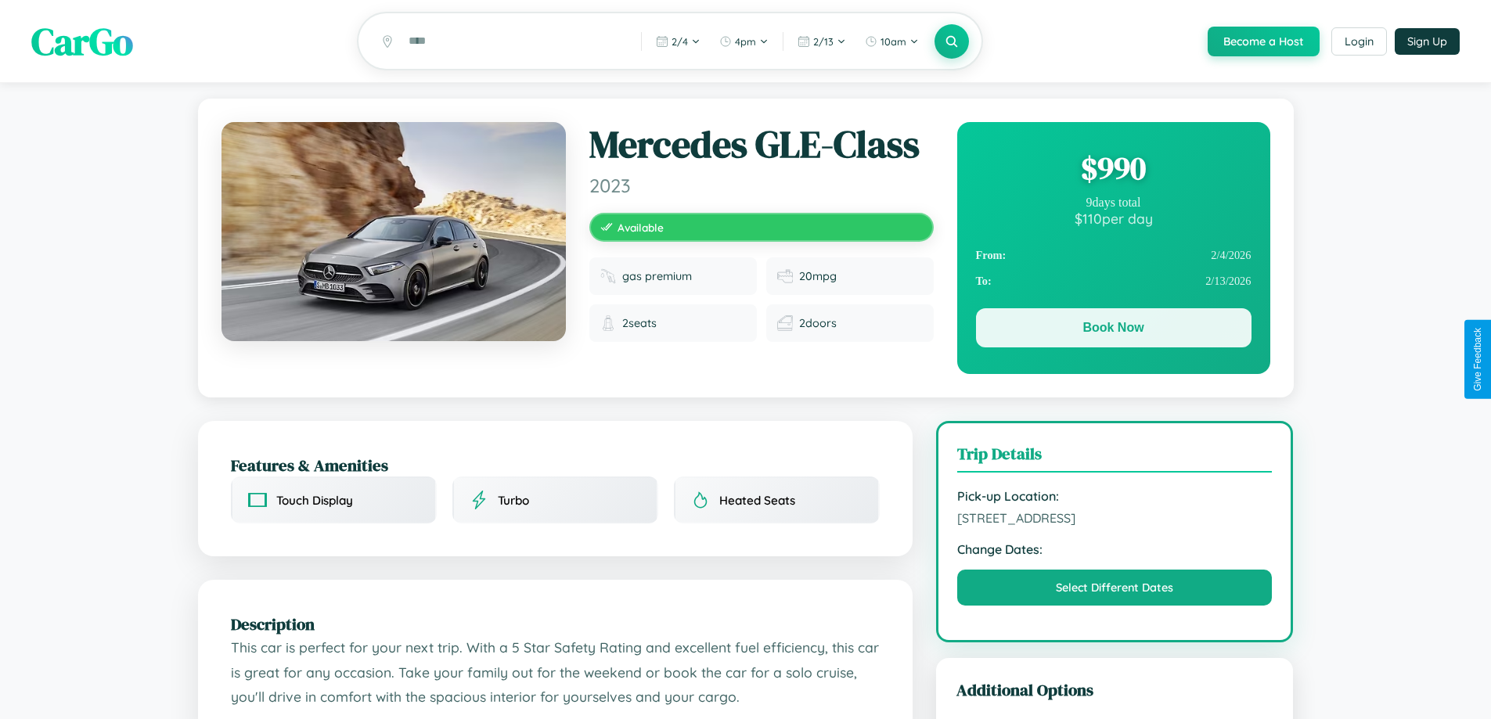
click at [1113, 330] on button "Book Now" at bounding box center [1114, 327] width 276 height 39
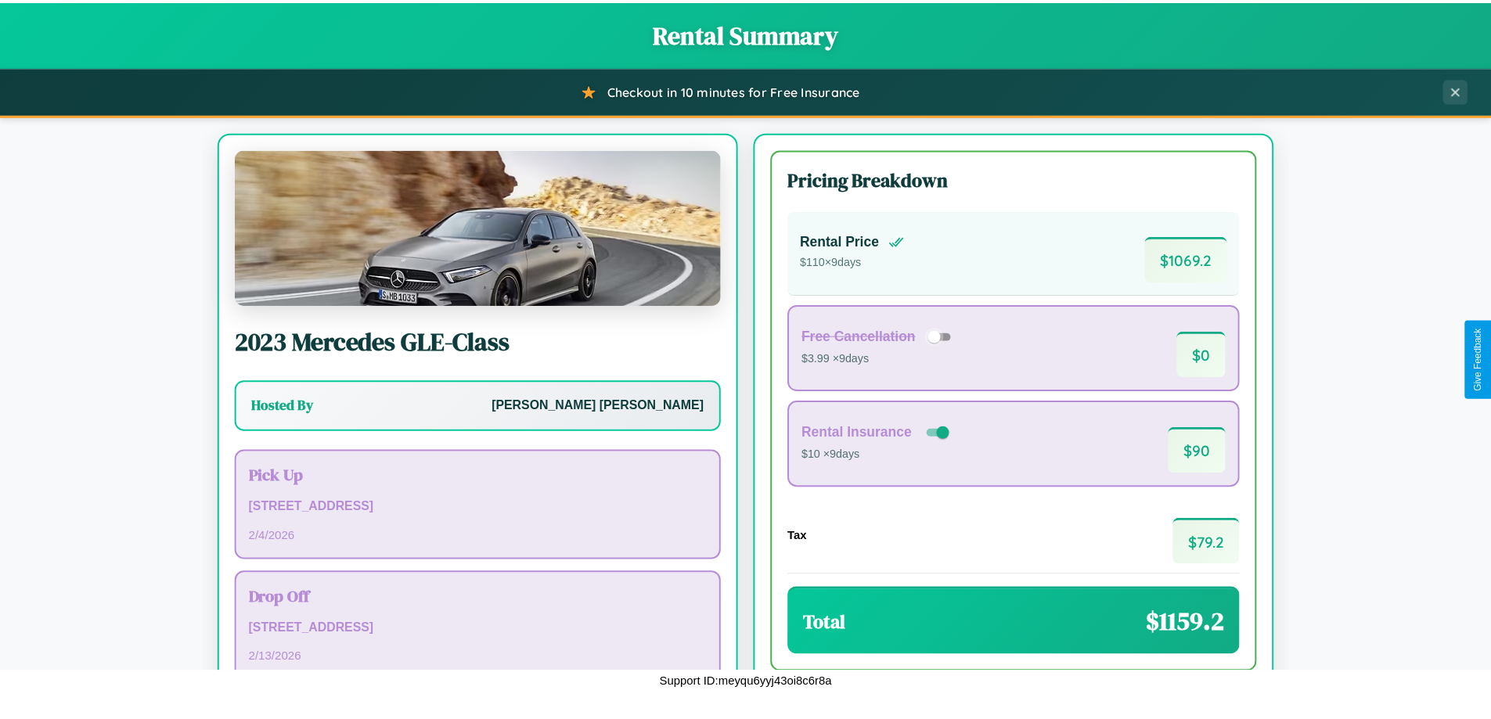
scroll to position [107, 0]
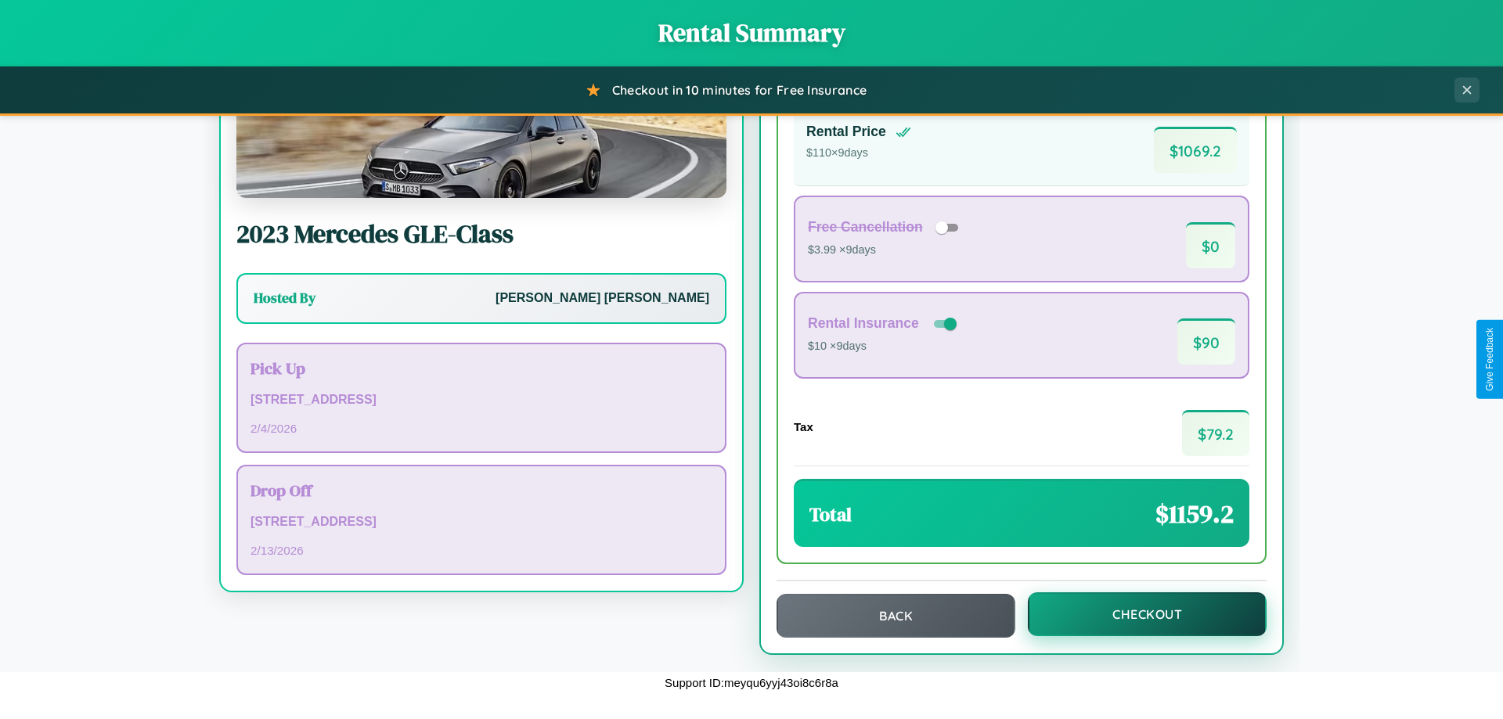
click at [1137, 615] on button "Checkout" at bounding box center [1147, 615] width 239 height 44
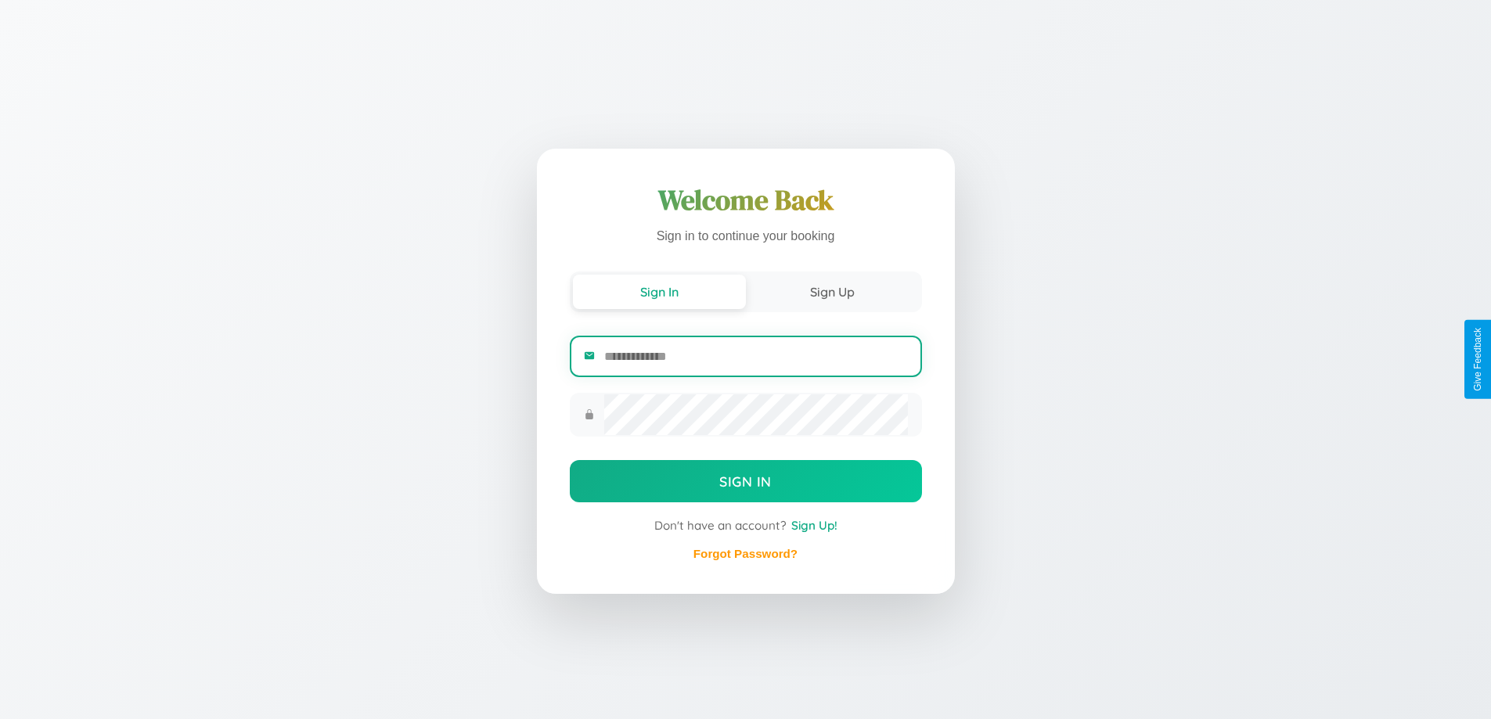
click at [755, 356] on input "email" at bounding box center [755, 356] width 303 height 38
type input "**********"
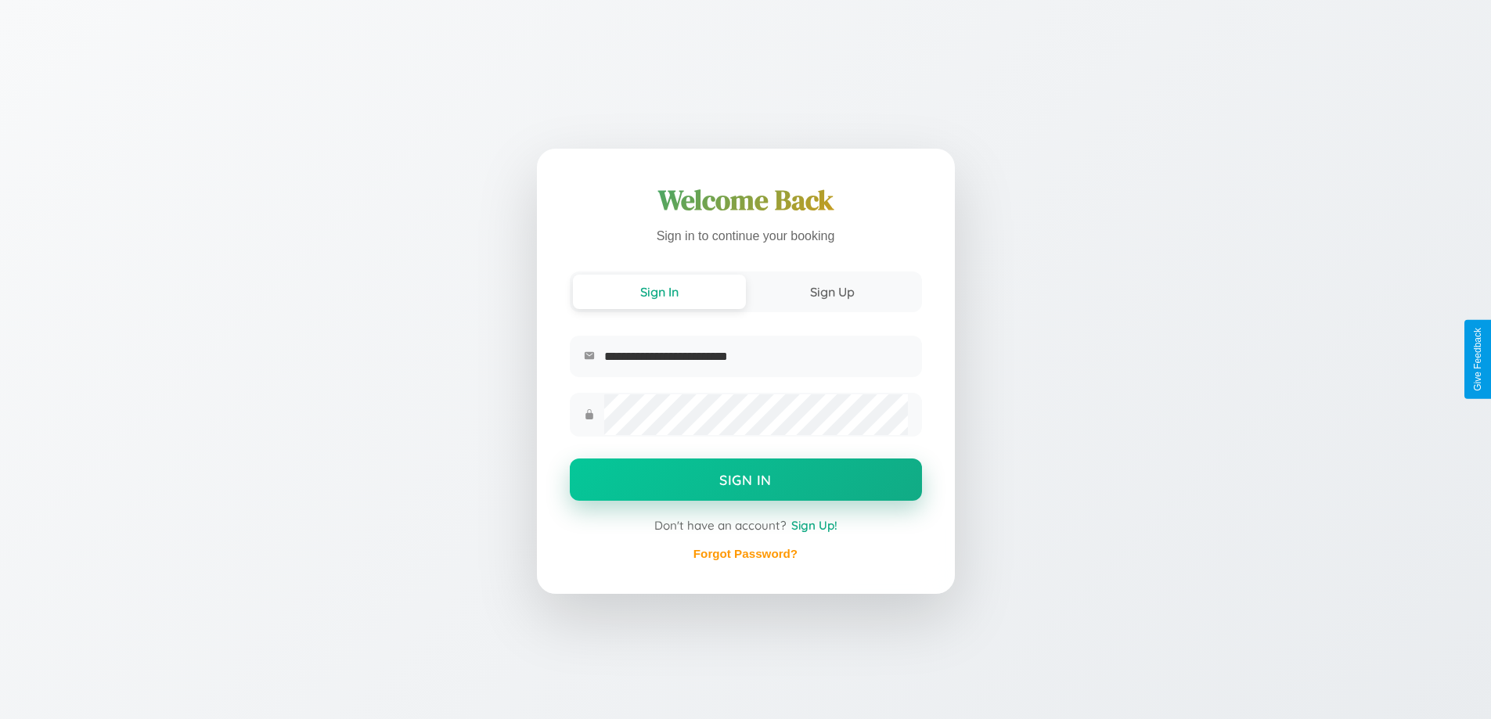
click at [745, 482] on button "Sign In" at bounding box center [746, 480] width 352 height 42
